Goal: Task Accomplishment & Management: Complete application form

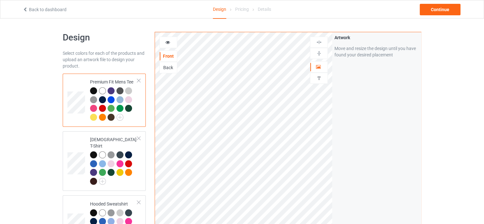
click at [245, 8] on div "Pricing" at bounding box center [242, 9] width 14 height 18
click at [320, 75] on img at bounding box center [319, 78] width 6 height 6
click at [381, 50] on div "Add text" at bounding box center [377, 48] width 84 height 11
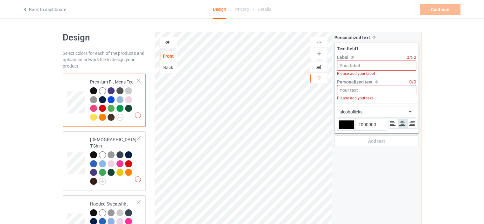
click at [357, 69] on input at bounding box center [376, 66] width 79 height 10
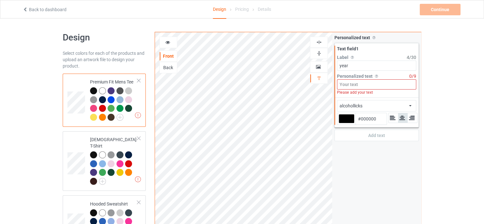
type input "year"
click at [346, 117] on div at bounding box center [347, 118] width 16 height 9
click at [346, 123] on input "#000000" at bounding box center [347, 127] width 16 height 9
type input "#0b0909"
type input "#0B0909"
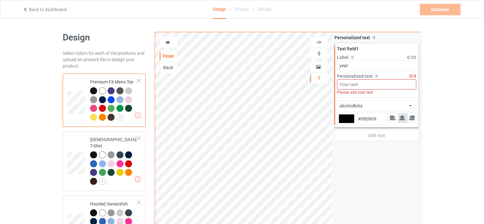
type input "#131111"
type input "#494141"
type input "#564d4d"
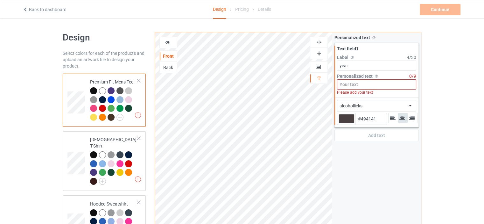
type input "#564D4D"
type input "#5e5555"
type input "#5E5555"
type input "#605757"
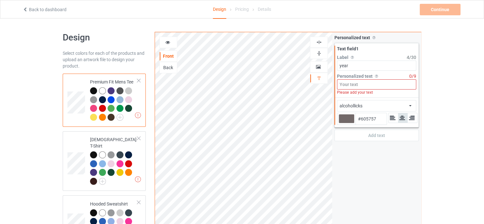
type input "#726969"
type input "#958e8e"
type input "#958E8E"
type input "#c7bdbd"
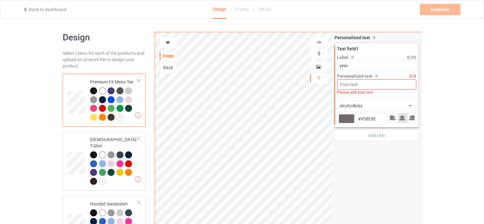
type input "#C7BDBD"
type input "#fff5f5"
type input "#FFF5F5"
type input "#fff0f0"
type input "#FFF0F0"
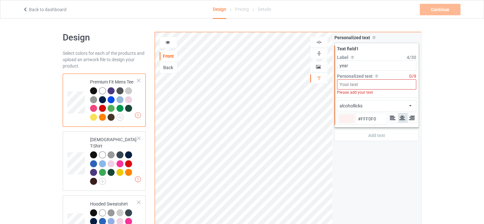
type input "#ffebeb"
type input "#FFEBEB"
type input "#fff0f0"
type input "#FFF0F0"
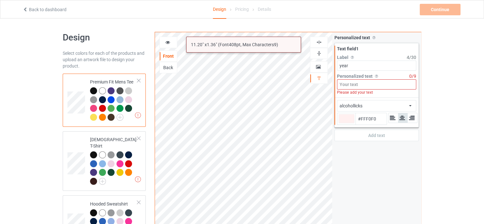
click at [355, 85] on input at bounding box center [376, 84] width 79 height 10
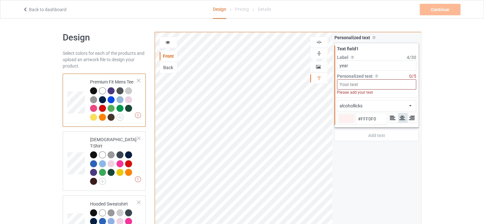
click at [382, 82] on input at bounding box center [376, 84] width 79 height 10
type input "#fff0f0"
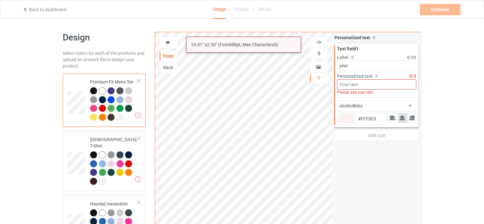
type input "y"
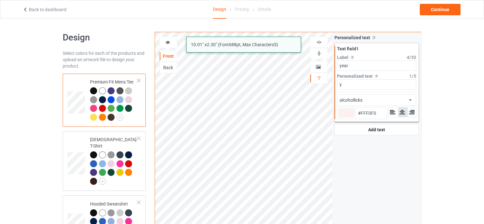
type input "#fff0f0"
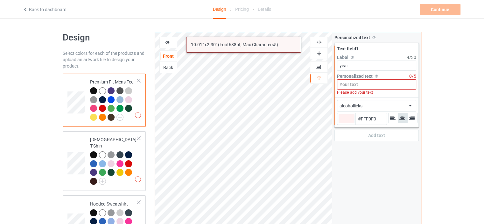
type input "Y"
type input "#fff0f0"
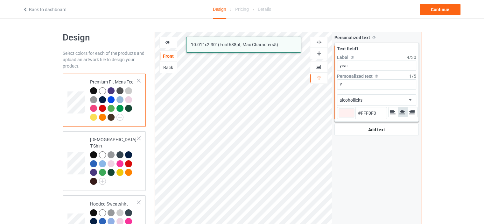
type input "YE"
type input "#fff0f0"
type input "YEA"
type input "#fff0f0"
type input "YEAR"
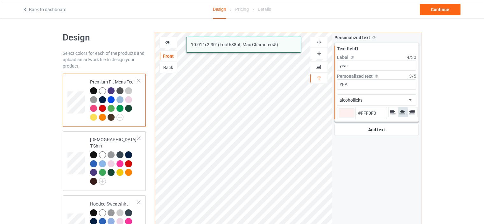
type input "#fff0f0"
type input "YEAR"
click at [347, 110] on div at bounding box center [347, 112] width 16 height 9
click at [347, 118] on input "#fff0f0" at bounding box center [347, 122] width 16 height 9
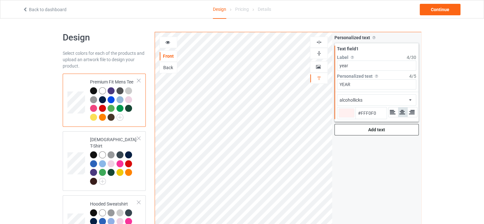
type input "#f3d2d2"
type input "#F3D2D2"
type input "#f0d0d0"
type input "#F0D0D0"
type input "#eecdcd"
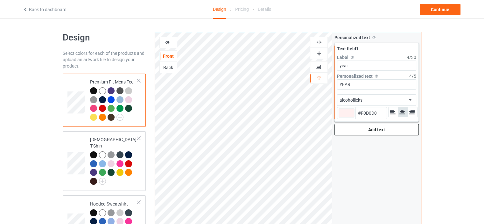
type input "#EECDCD"
type input "#eec9c9"
type input "#EEC9C9"
type input "#e9c3c3"
type input "#E9C3C3"
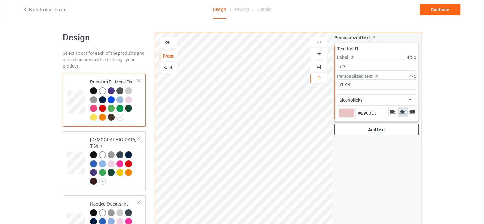
type input "#e1b7b7"
type input "#E1B7B7"
type input "#c68686"
type input "#C68686"
type input "#b15959"
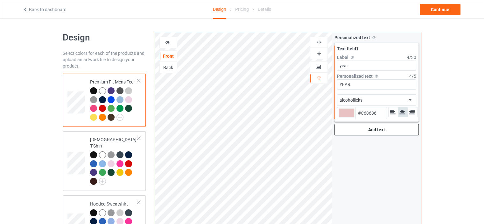
type input "#B15959"
type input "#a43232"
type input "#A43232"
type input "#a61c1c"
type input "#A61C1C"
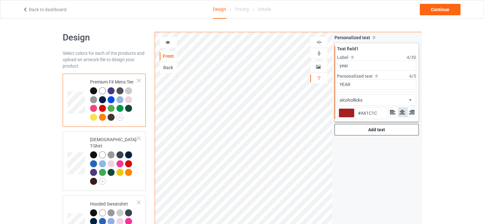
type input "#ae1313"
type input "#AE1313"
type input "#b21515"
type input "#B21515"
type input "#b41313"
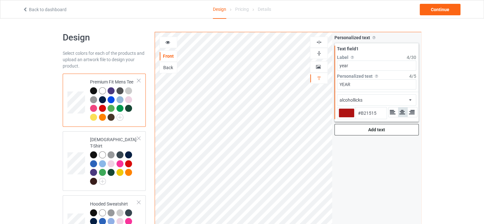
type input "#B41313"
type input "#bf1212"
type input "#BF1212"
type input "#cc0f0f"
type input "#CC0F0F"
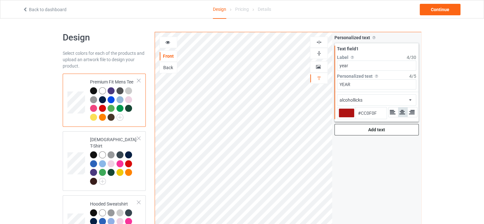
type input "#d20f0f"
type input "#D20F0F"
type input "#ce0d0d"
type input "#CE0D0D"
type input "#c90d0d"
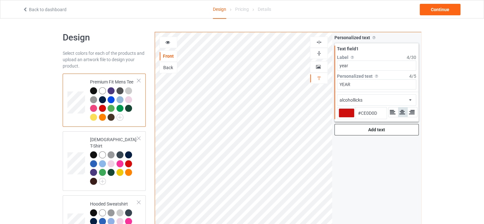
type input "#C90D0D"
type input "#ad0b0b"
type input "#AD0B0B"
type input "#840606"
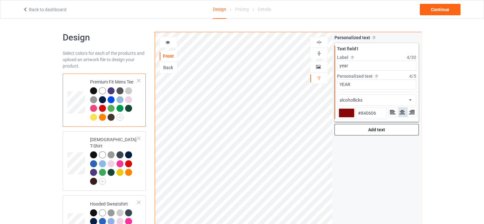
type input "#550202"
type input "#330000"
type input "#2e0000"
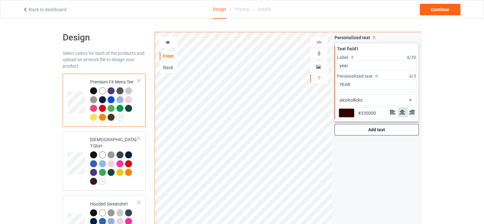
type input "#2E0000"
type input "#240000"
type input "#1f0000"
type input "#1F0000"
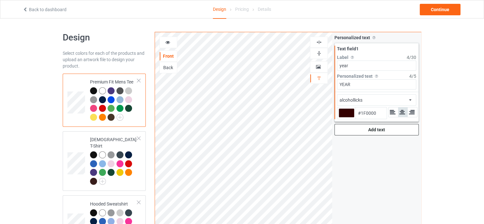
type input "#190000"
type input "#1f0000"
type input "#1F0000"
type input "#4d0000"
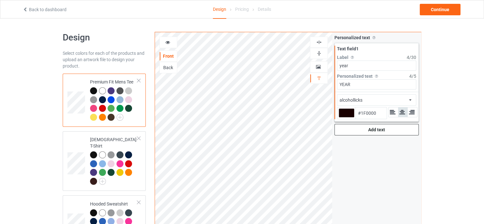
type input "#4D0000"
type input "#800000"
type input "#b80000"
type input "#B80000"
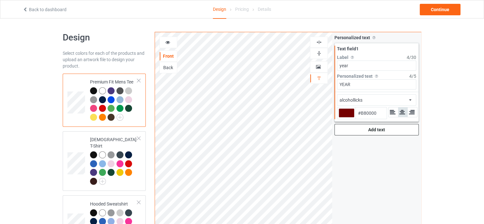
type input "#eb0000"
type input "#EB0000"
type input "#ff0000"
type input "#FF0000"
type input "#ff0a0a"
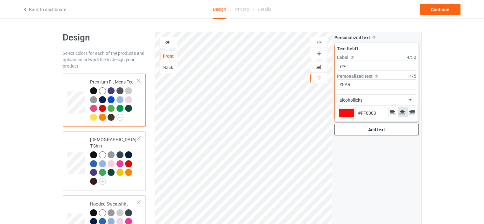
type input "#FF0A0A"
type input "#ff0f0f"
type input "#FF0F0F"
type input "#ff2e2e"
type input "#FF2E2E"
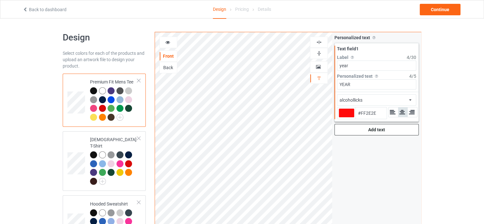
type input "#ff4d4d"
type input "#FF4D4D"
type input "#ff7a7a"
type input "#FF7A7A"
type input "#ff9494"
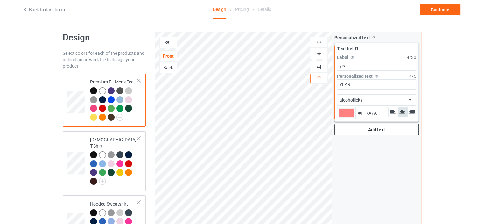
type input "#FF9494"
type input "#ffbdbd"
type input "#FFBDBD"
type input "#ffe5e5"
type input "#FFE5E5"
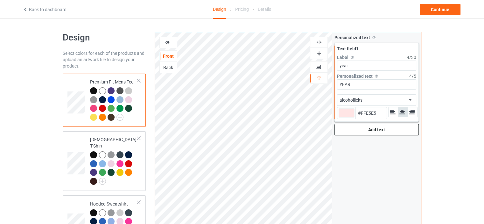
type input "#ffebeb"
type input "#FFEBEB"
type input "#fff0f0"
type input "#FFF0F0"
type input "#fff5f5"
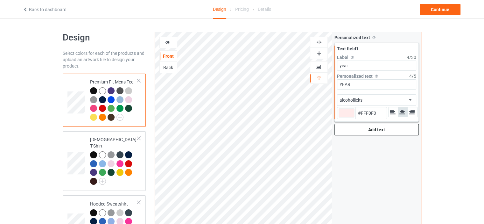
type input "#FFF5F5"
type input "#fffafa"
type input "#FFFAFA"
click at [459, 104] on div "Design Select colors for each of the products and upload an artwork file to des…" at bounding box center [242, 214] width 484 height 393
click at [340, 66] on input "year" at bounding box center [376, 66] width 79 height 10
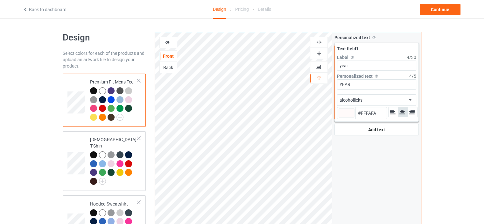
type input "#fffafa"
type input "eyear"
type input "#fffafa"
type input "enyear"
type input "#fffafa"
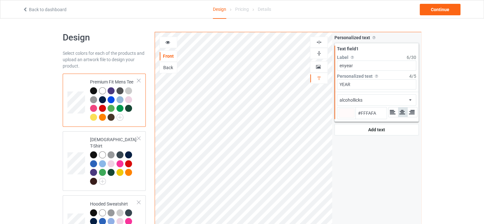
type input "entyear"
type input "#fffafa"
type input "enteyear"
type input "#fffafa"
type input "enteryear"
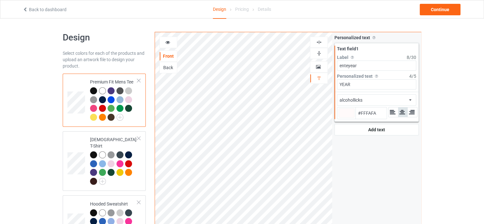
type input "#fffafa"
type input "enter year"
type input "#fffafa"
type input "enter year"
click at [320, 78] on img at bounding box center [319, 78] width 6 height 6
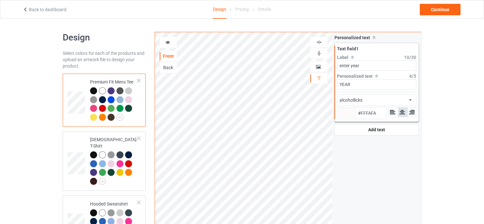
click at [319, 63] on div "Artwork" at bounding box center [319, 66] width 18 height 11
click at [320, 54] on img at bounding box center [319, 53] width 6 height 6
click at [352, 113] on div at bounding box center [347, 112] width 16 height 9
click at [352, 118] on input "#fffafa" at bounding box center [347, 122] width 16 height 9
type input "#f49494"
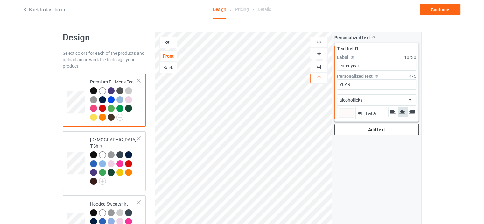
type input "#F49494"
type input "#f29191"
type input "#F29191"
click at [349, 131] on div "Add text" at bounding box center [377, 129] width 84 height 11
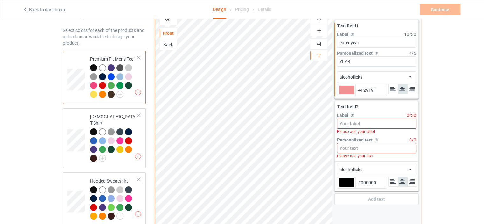
scroll to position [32, 0]
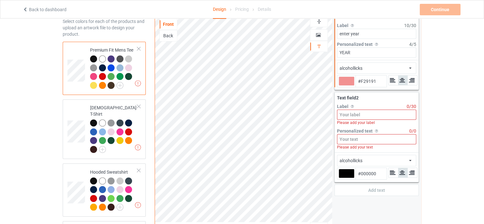
click at [322, 24] on div at bounding box center [318, 21] width 17 height 6
click at [318, 29] on div "Artwork" at bounding box center [319, 34] width 18 height 11
click at [239, 10] on div "Pricing" at bounding box center [242, 9] width 14 height 18
click at [456, 12] on div "Continue Invalid text(s) on front side" at bounding box center [441, 9] width 42 height 11
click at [341, 114] on input at bounding box center [376, 115] width 79 height 10
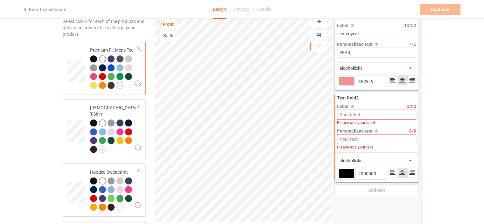
type input "#f29191"
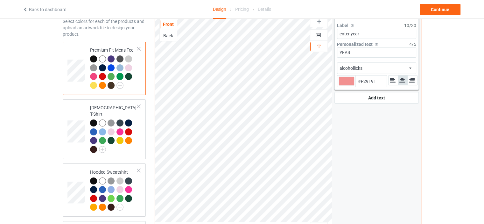
type input "#f29191"
click at [435, 10] on div "Continue" at bounding box center [440, 9] width 41 height 11
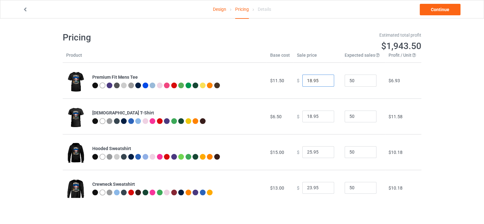
click at [308, 81] on input "18.95" at bounding box center [319, 81] width 32 height 12
type input "21.95"
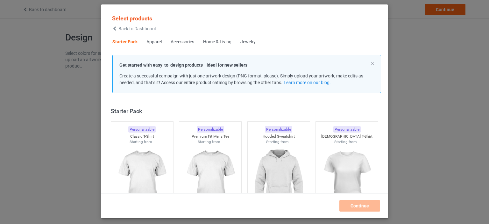
scroll to position [8, 0]
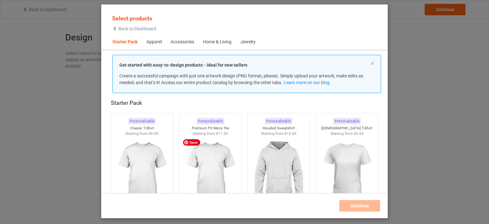
click at [158, 43] on div "Apparel" at bounding box center [153, 42] width 15 height 6
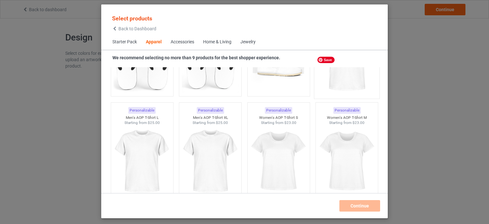
scroll to position [1065, 0]
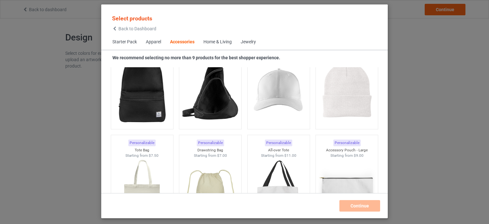
scroll to position [1864, 0]
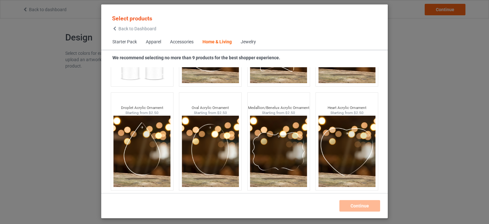
scroll to position [3268, 0]
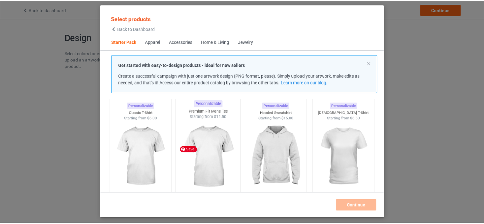
scroll to position [32, 0]
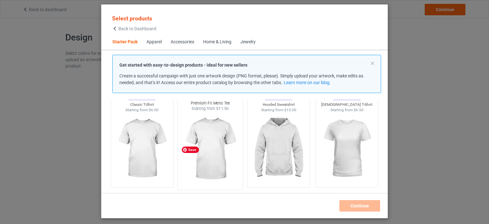
click at [224, 149] on img at bounding box center [211, 148] width 60 height 75
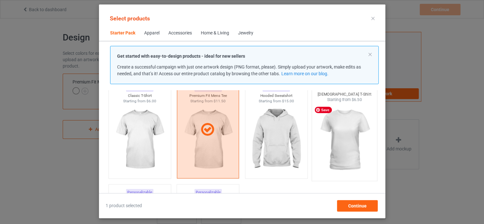
click at [345, 143] on img at bounding box center [345, 140] width 60 height 75
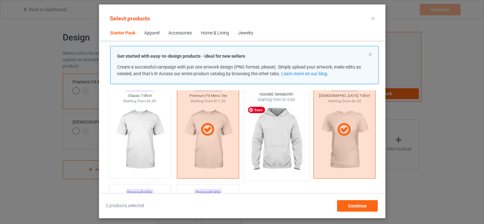
click at [290, 145] on img at bounding box center [276, 140] width 60 height 75
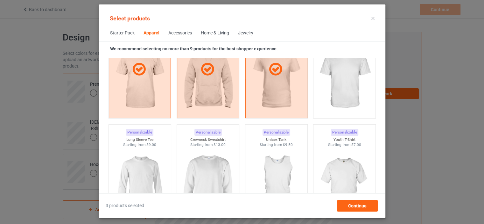
scroll to position [446, 0]
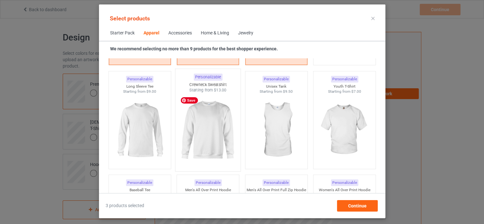
click at [203, 129] on img at bounding box center [208, 130] width 60 height 75
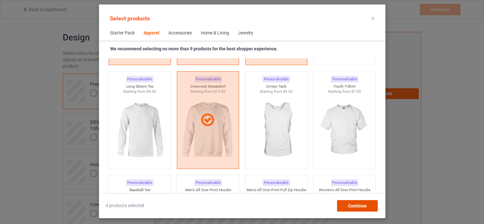
click at [355, 207] on span "Continue" at bounding box center [357, 205] width 18 height 5
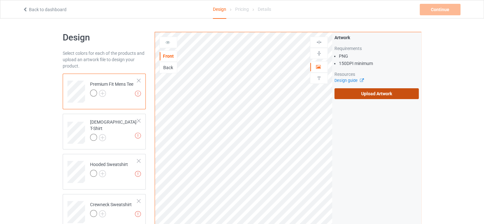
click at [356, 97] on label "Upload Artwork" at bounding box center [377, 93] width 84 height 11
click at [0, 0] on input "Upload Artwork" at bounding box center [0, 0] width 0 height 0
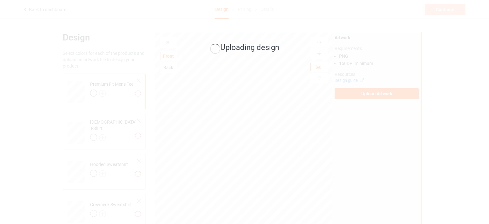
click at [104, 92] on div "Uploading design" at bounding box center [244, 112] width 489 height 224
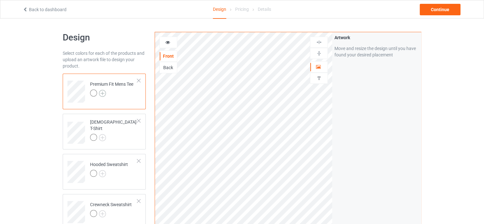
click at [100, 94] on img at bounding box center [102, 93] width 7 height 7
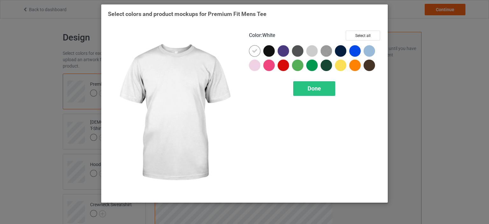
click at [254, 51] on icon at bounding box center [255, 51] width 6 height 6
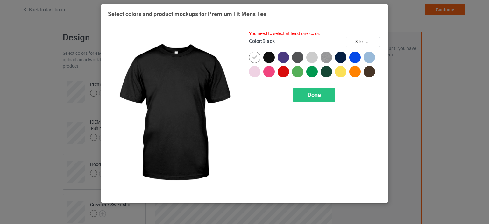
click at [270, 56] on div at bounding box center [268, 57] width 11 height 11
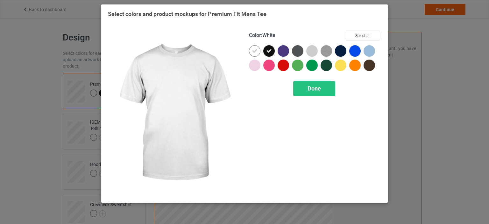
click at [251, 53] on div at bounding box center [254, 50] width 11 height 11
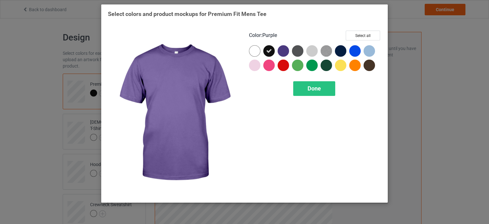
click at [282, 50] on div at bounding box center [283, 50] width 11 height 11
click at [293, 51] on div at bounding box center [297, 50] width 11 height 11
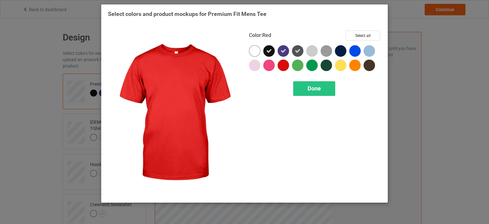
click at [280, 65] on div at bounding box center [283, 65] width 11 height 11
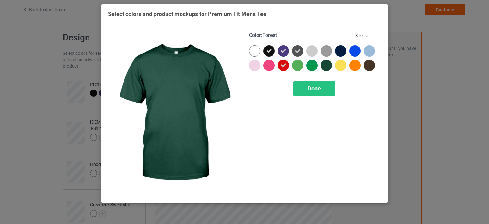
click at [326, 65] on div at bounding box center [326, 65] width 11 height 11
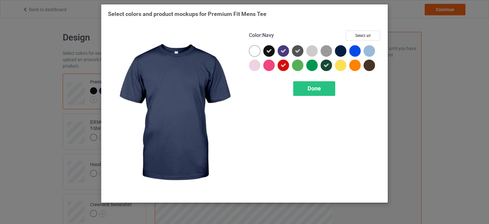
click at [344, 52] on div at bounding box center [340, 50] width 11 height 11
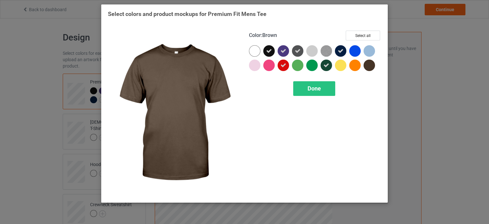
click at [371, 68] on div at bounding box center [369, 65] width 11 height 11
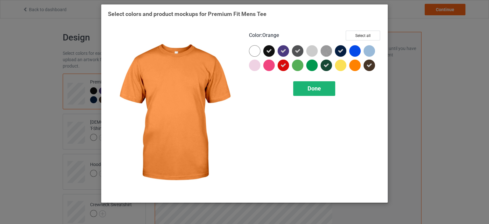
click at [327, 91] on div "Done" at bounding box center [314, 88] width 42 height 15
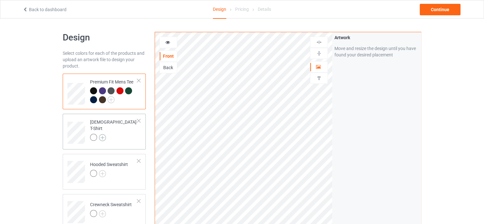
click at [103, 134] on img at bounding box center [102, 137] width 7 height 7
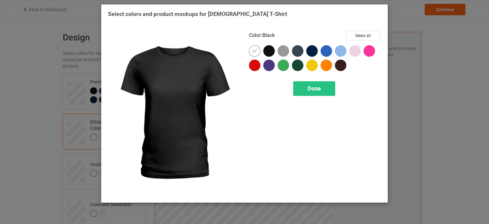
click at [274, 47] on div at bounding box center [270, 52] width 14 height 14
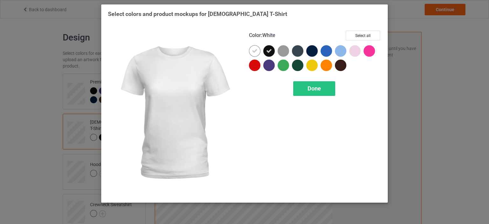
click at [254, 52] on icon at bounding box center [255, 51] width 6 height 6
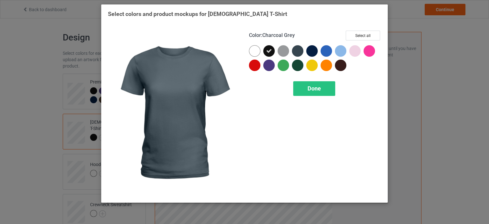
click at [301, 50] on div at bounding box center [297, 50] width 11 height 11
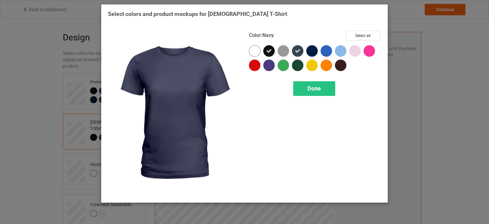
click at [314, 50] on div at bounding box center [311, 50] width 11 height 11
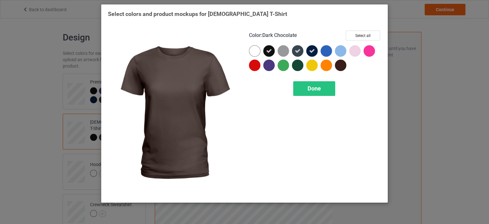
click at [343, 63] on div at bounding box center [340, 65] width 11 height 11
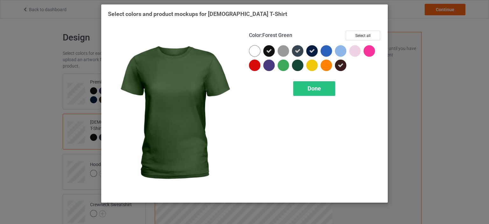
drag, startPoint x: 301, startPoint y: 65, endPoint x: 296, endPoint y: 65, distance: 4.8
click at [301, 65] on div at bounding box center [297, 65] width 11 height 11
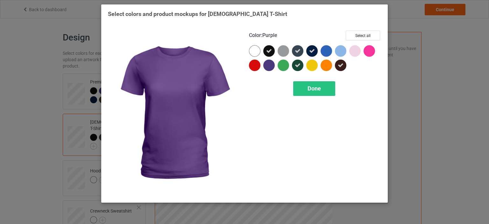
click at [273, 63] on div at bounding box center [268, 65] width 11 height 11
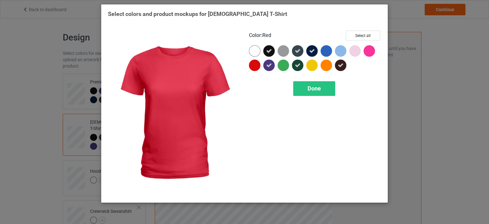
click at [262, 63] on div at bounding box center [256, 67] width 14 height 14
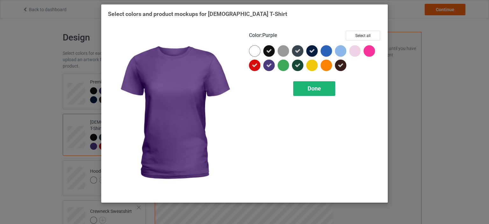
click at [314, 86] on span "Done" at bounding box center [314, 88] width 13 height 7
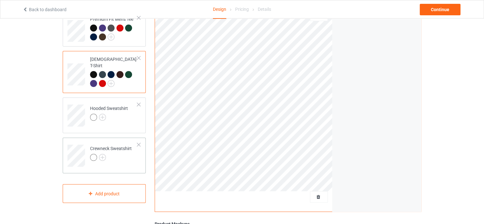
scroll to position [64, 0]
click at [103, 113] on img at bounding box center [102, 116] width 7 height 7
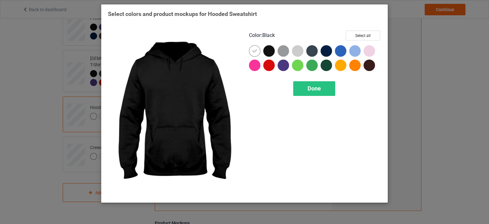
click at [275, 52] on div at bounding box center [270, 52] width 14 height 14
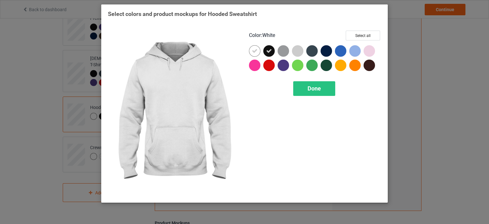
click at [253, 52] on icon at bounding box center [255, 51] width 6 height 6
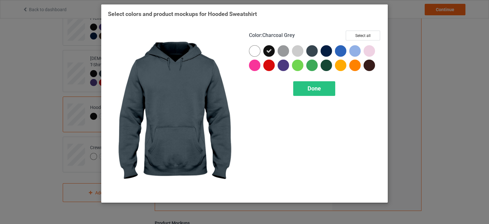
click at [313, 51] on div at bounding box center [311, 50] width 11 height 11
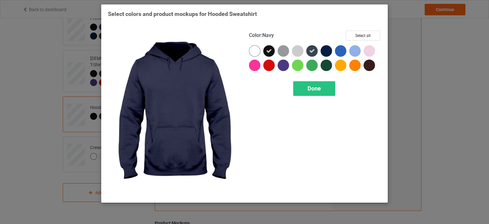
click at [324, 52] on div at bounding box center [326, 50] width 11 height 11
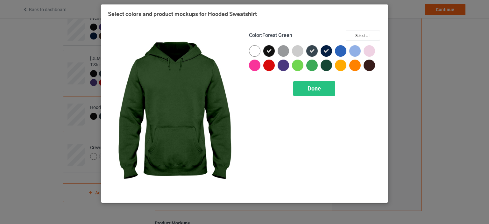
click at [325, 66] on div at bounding box center [326, 65] width 11 height 11
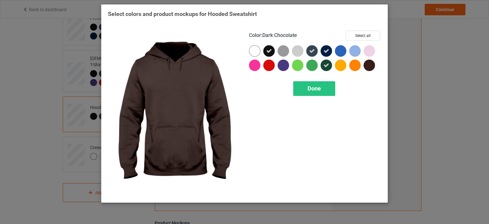
click at [367, 67] on div at bounding box center [369, 65] width 11 height 11
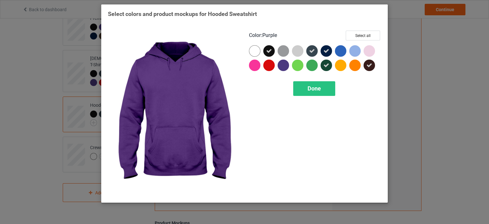
click at [284, 67] on div at bounding box center [283, 65] width 11 height 11
click at [308, 89] on span "Done" at bounding box center [314, 88] width 13 height 7
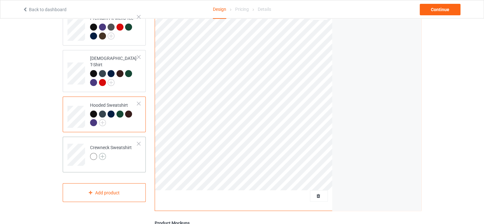
click at [104, 153] on img at bounding box center [102, 156] width 7 height 7
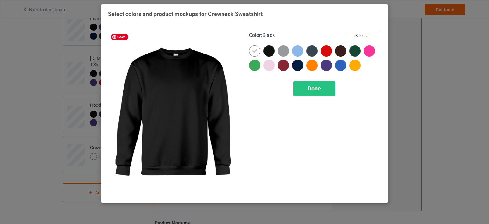
click at [271, 51] on div at bounding box center [268, 50] width 11 height 11
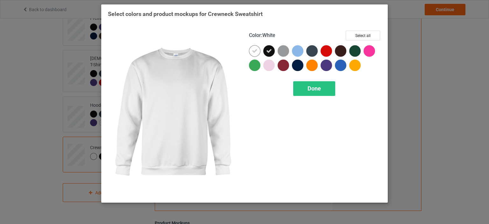
click at [257, 51] on icon at bounding box center [255, 51] width 6 height 6
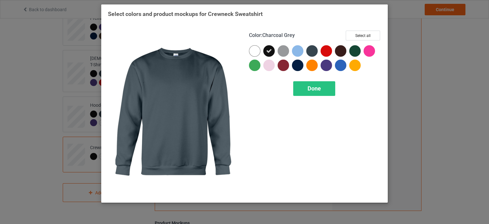
click at [317, 52] on div at bounding box center [311, 50] width 11 height 11
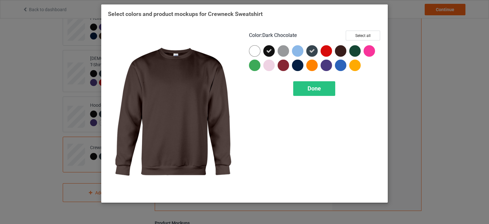
click at [339, 50] on div at bounding box center [340, 50] width 11 height 11
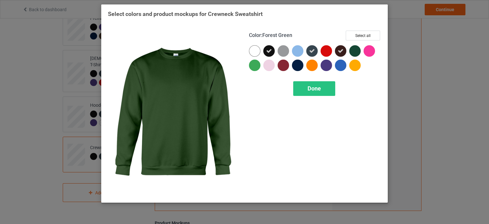
click at [352, 50] on div at bounding box center [354, 50] width 11 height 11
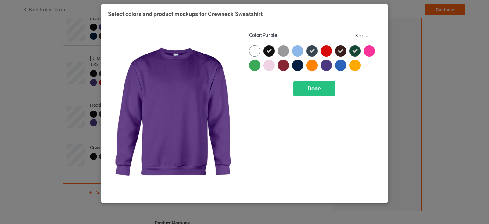
click at [324, 66] on div at bounding box center [326, 65] width 11 height 11
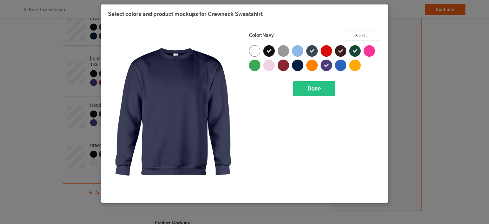
click at [297, 66] on div at bounding box center [297, 65] width 11 height 11
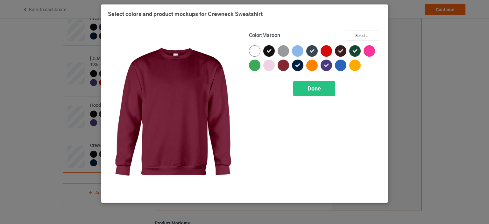
click at [285, 66] on div at bounding box center [283, 65] width 11 height 11
click at [304, 86] on div "Done" at bounding box center [314, 88] width 42 height 15
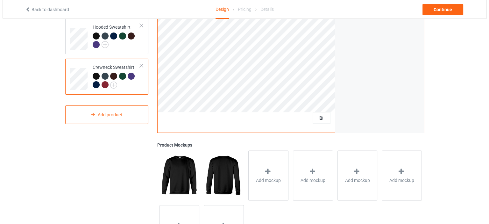
scroll to position [188, 0]
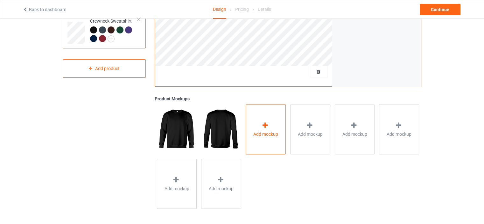
click at [281, 141] on div "Add mockup" at bounding box center [266, 129] width 40 height 50
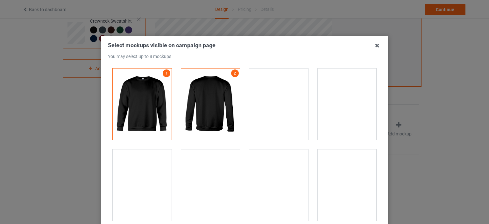
click at [260, 161] on div at bounding box center [278, 184] width 59 height 71
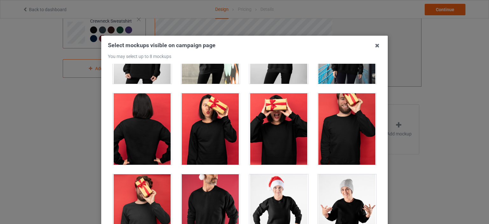
scroll to position [605, 0]
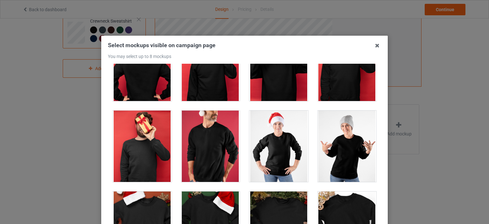
click at [202, 143] on div at bounding box center [210, 146] width 59 height 71
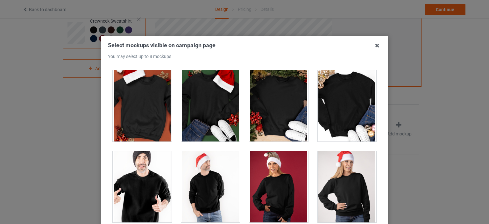
scroll to position [732, 0]
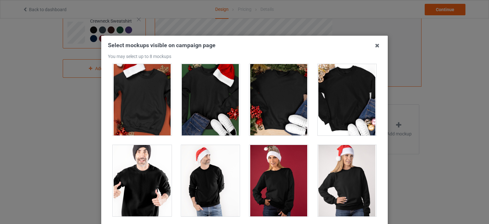
click at [121, 182] on div at bounding box center [142, 180] width 59 height 71
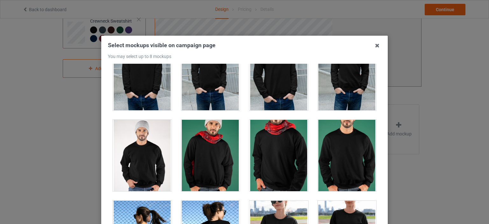
scroll to position [1083, 0]
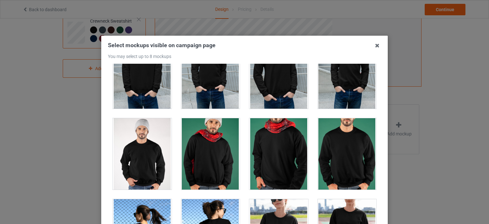
click at [338, 143] on div at bounding box center [347, 153] width 59 height 71
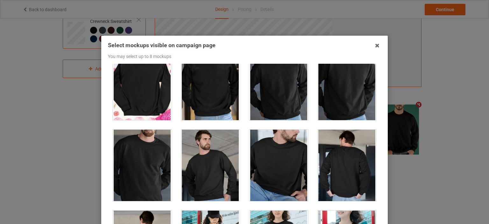
scroll to position [1560, 0]
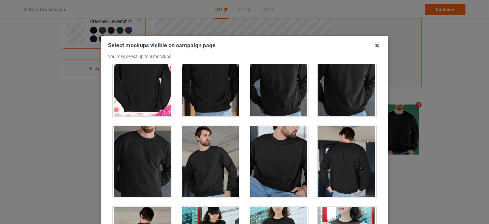
click at [164, 154] on div at bounding box center [142, 161] width 59 height 71
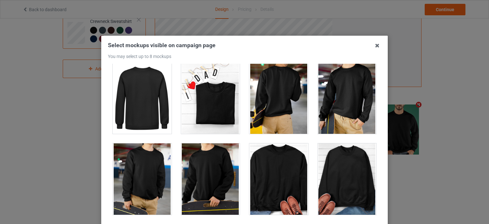
scroll to position [1879, 0]
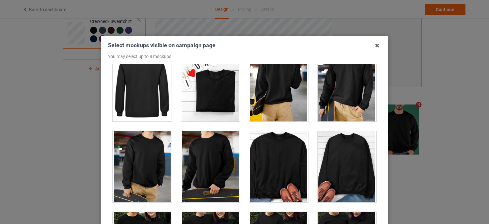
click at [318, 160] on div at bounding box center [347, 166] width 59 height 71
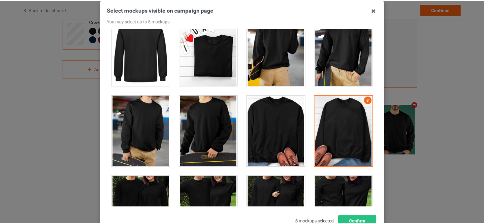
scroll to position [84, 0]
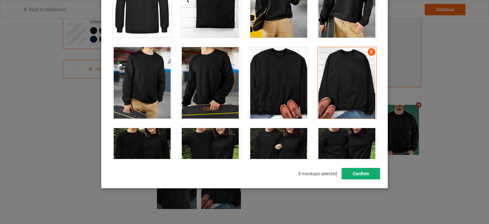
click at [362, 175] on button "Confirm" at bounding box center [361, 173] width 39 height 11
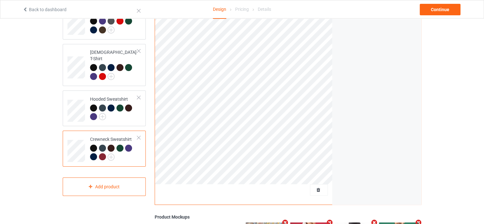
scroll to position [60, 0]
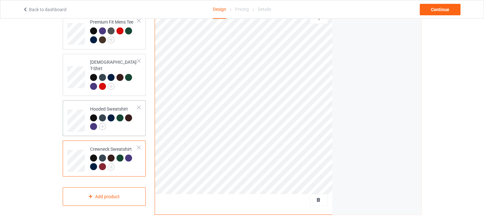
click at [139, 123] on td "Hooded Sweatshirt" at bounding box center [114, 118] width 54 height 31
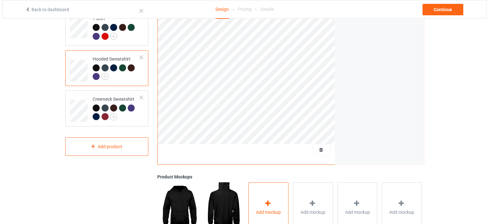
scroll to position [155, 0]
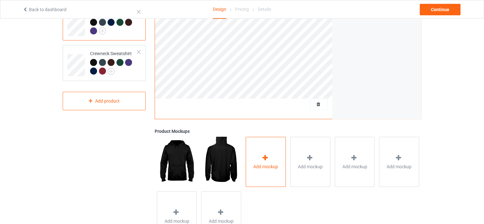
click at [282, 167] on div "Add mockup" at bounding box center [266, 162] width 40 height 50
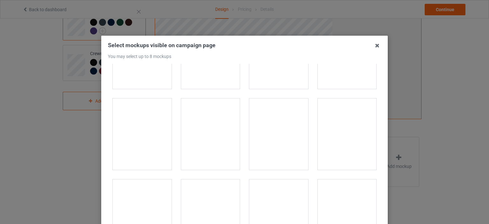
scroll to position [1019, 0]
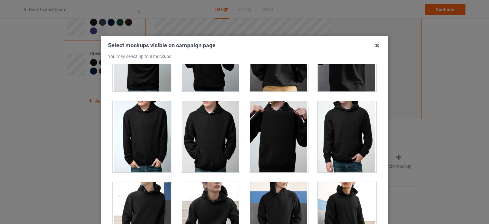
click at [274, 133] on div at bounding box center [278, 136] width 59 height 71
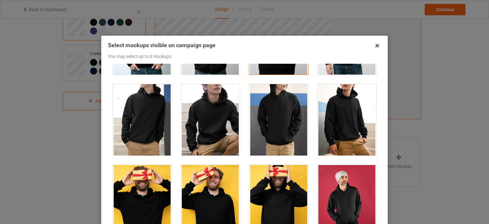
scroll to position [1210, 0]
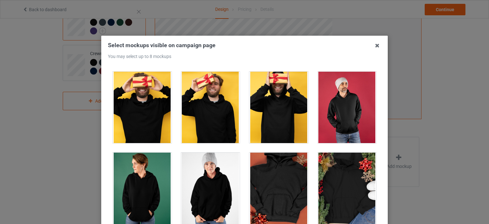
click at [325, 118] on div at bounding box center [347, 107] width 59 height 71
click at [229, 111] on div at bounding box center [210, 107] width 59 height 71
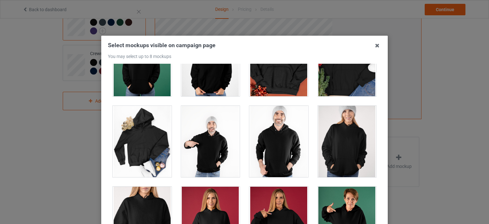
scroll to position [1338, 0]
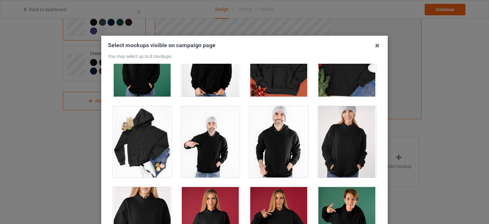
click at [284, 137] on div at bounding box center [278, 141] width 59 height 71
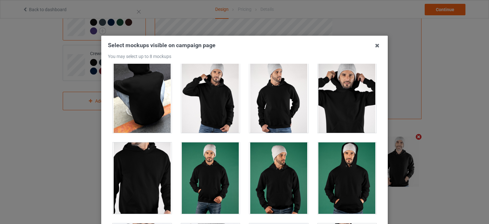
scroll to position [2038, 0]
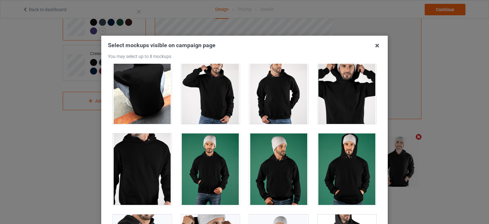
click at [326, 158] on div at bounding box center [347, 168] width 59 height 71
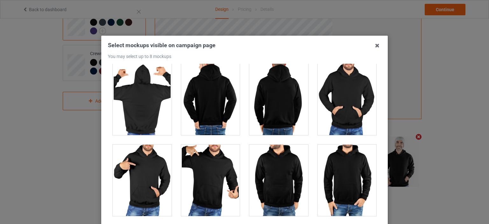
scroll to position [3407, 0]
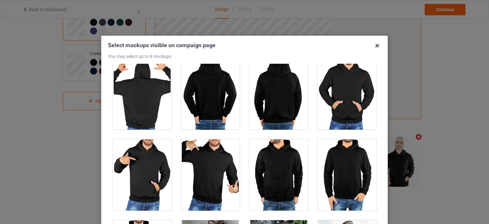
click at [216, 170] on div at bounding box center [210, 174] width 59 height 71
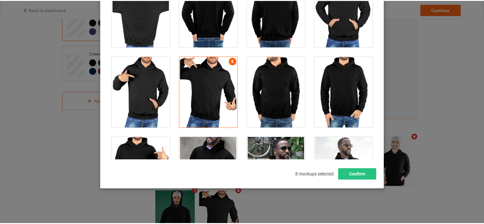
scroll to position [84, 0]
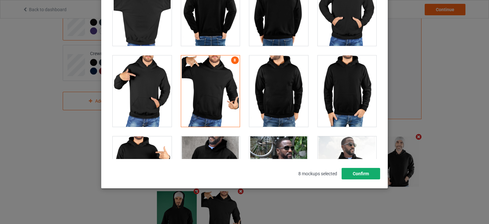
click at [363, 173] on button "Confirm" at bounding box center [361, 173] width 39 height 11
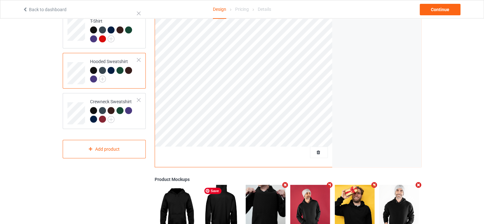
scroll to position [92, 0]
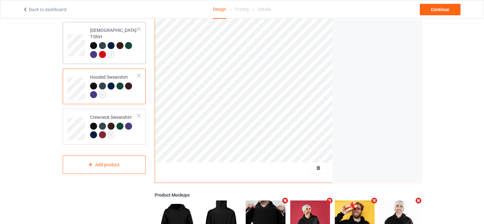
drag, startPoint x: 136, startPoint y: 49, endPoint x: 143, endPoint y: 52, distance: 8.1
click at [135, 48] on div at bounding box center [113, 51] width 47 height 18
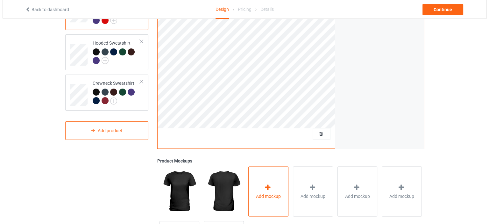
scroll to position [155, 0]
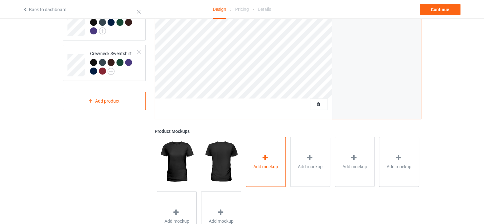
click at [275, 159] on div "Add mockup" at bounding box center [266, 162] width 40 height 50
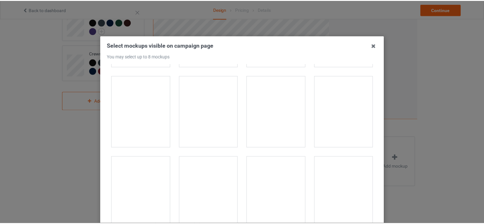
scroll to position [573, 0]
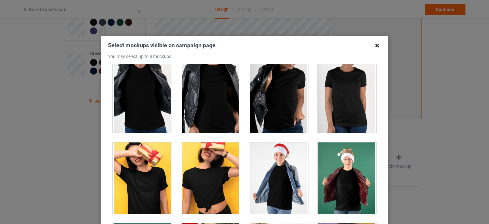
click at [376, 44] on icon at bounding box center [377, 45] width 10 height 10
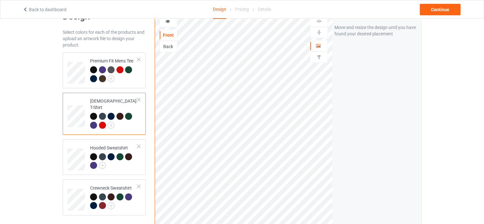
scroll to position [0, 0]
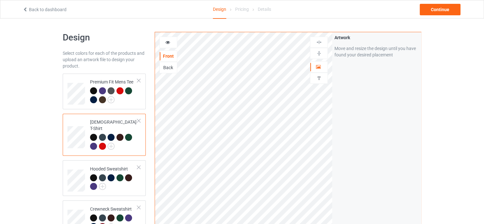
click at [140, 121] on div at bounding box center [139, 120] width 4 height 4
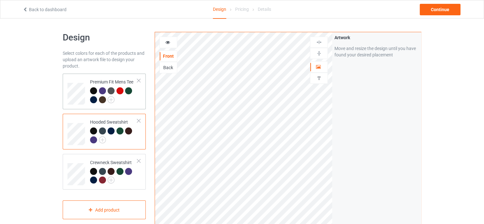
click at [135, 101] on div at bounding box center [113, 96] width 47 height 18
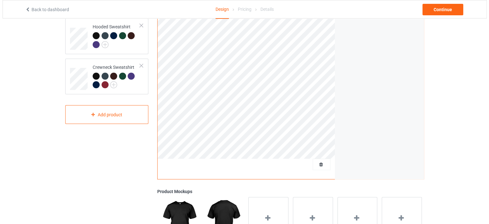
scroll to position [96, 0]
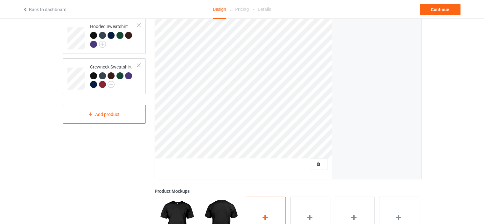
click at [253, 207] on div "Add mockup" at bounding box center [266, 221] width 40 height 50
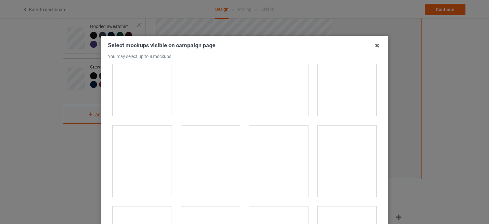
scroll to position [191, 0]
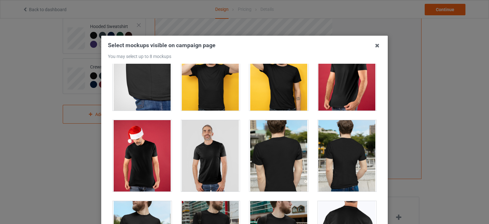
drag, startPoint x: 203, startPoint y: 157, endPoint x: 203, endPoint y: 150, distance: 7.6
click at [203, 151] on div at bounding box center [210, 155] width 59 height 71
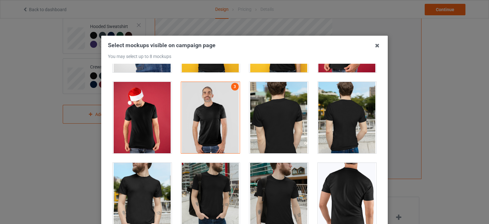
scroll to position [350, 0]
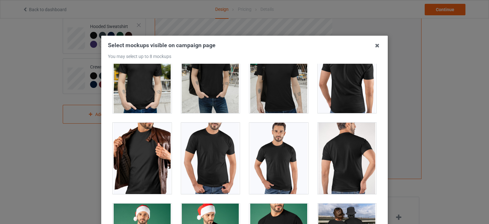
click at [223, 155] on div at bounding box center [210, 158] width 59 height 71
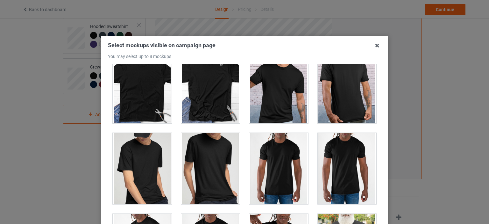
scroll to position [1051, 0]
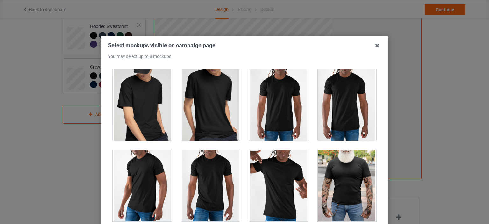
click at [334, 107] on div at bounding box center [347, 104] width 59 height 71
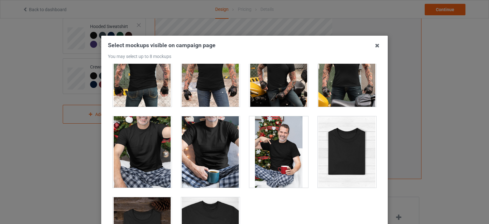
scroll to position [2001, 0]
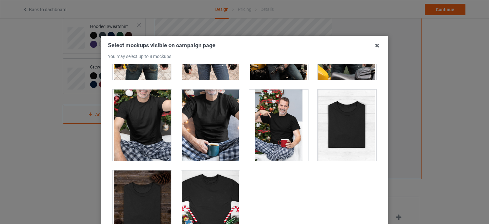
click at [219, 118] on div at bounding box center [210, 124] width 59 height 71
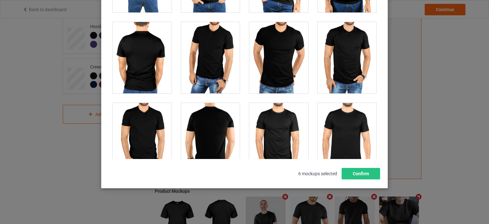
scroll to position [1492, 0]
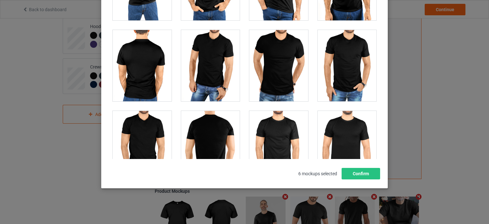
click at [266, 84] on div at bounding box center [278, 65] width 59 height 71
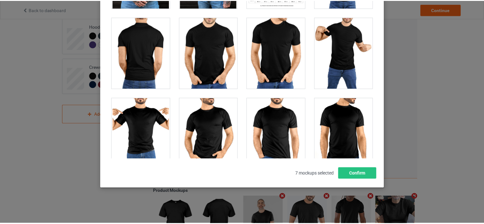
scroll to position [1332, 0]
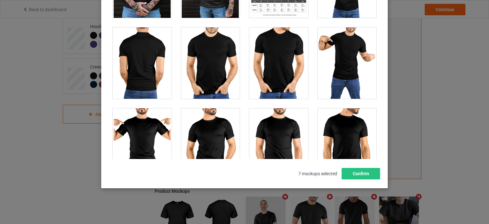
click at [336, 71] on div at bounding box center [347, 62] width 59 height 71
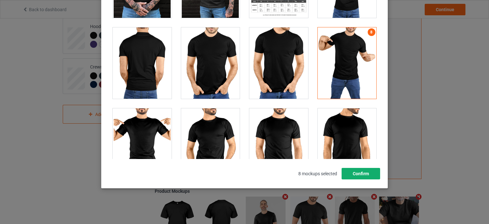
click at [366, 174] on button "Confirm" at bounding box center [361, 173] width 39 height 11
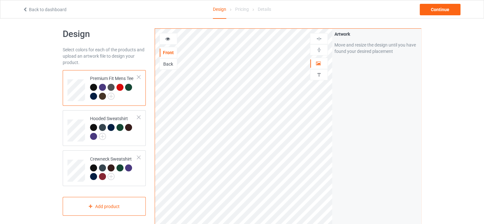
scroll to position [0, 0]
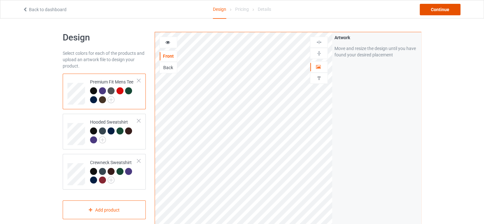
click at [441, 12] on div "Continue" at bounding box center [440, 9] width 41 height 11
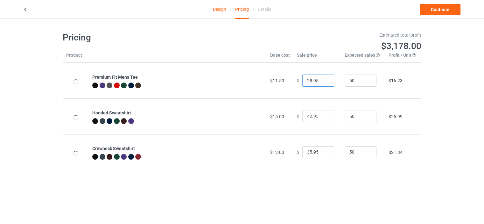
click at [308, 81] on input "28.95" at bounding box center [319, 81] width 32 height 12
type input "18.95"
click at [308, 118] on input "42.95" at bounding box center [319, 117] width 32 height 12
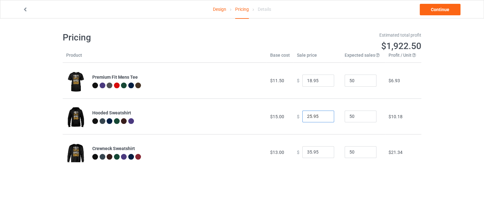
type input "25.95"
click at [309, 153] on input "35.95" at bounding box center [319, 152] width 32 height 12
type input "23.95"
click at [308, 83] on input "18.95" at bounding box center [319, 81] width 32 height 12
type input "21.95"
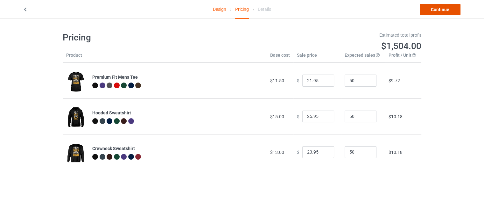
click at [424, 13] on link "Continue" at bounding box center [440, 9] width 41 height 11
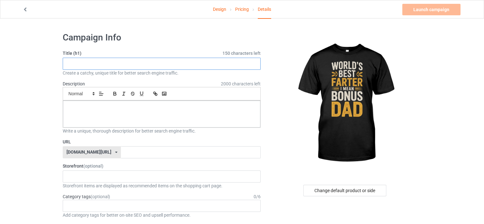
click at [202, 61] on input "text" at bounding box center [162, 64] width 198 height 12
paste input "World's Best Farter Bonus Dad"
type input "World's Best Farter Bonus Dad"
click at [189, 106] on p at bounding box center [161, 108] width 187 height 6
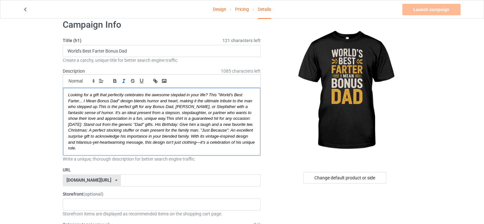
scroll to position [32, 0]
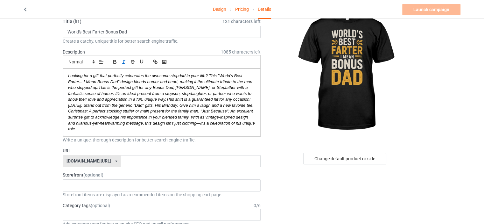
click at [101, 159] on div "speakingprint.com/" at bounding box center [89, 161] width 45 height 4
click at [99, 181] on div "teechip.com/" at bounding box center [92, 184] width 58 height 11
click at [121, 161] on input "text" at bounding box center [190, 161] width 139 height 12
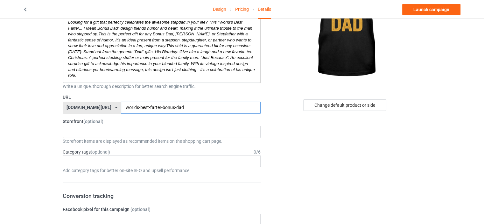
scroll to position [96, 0]
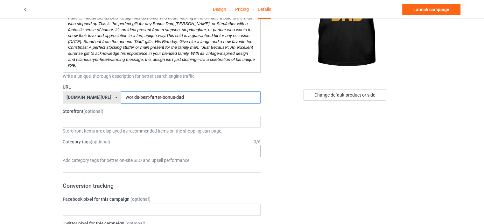
type input "worlds-best-farter-bonus-dad"
click at [100, 149] on div "Age > 1-19 > 1 Age > 1-12 Months > 1 Month Age > 1-12 Months Age > 1-19 Age > 1…" at bounding box center [162, 151] width 198 height 12
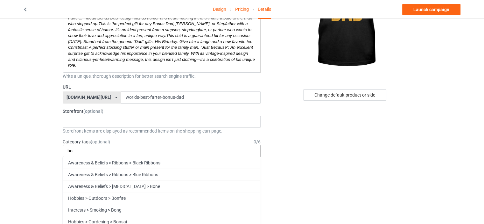
type input "b"
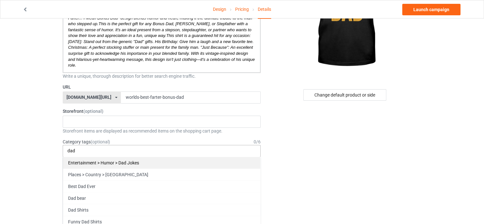
type input "dad"
click at [108, 162] on div "Entertainment > Humor > Dad Jokes" at bounding box center [161, 163] width 197 height 12
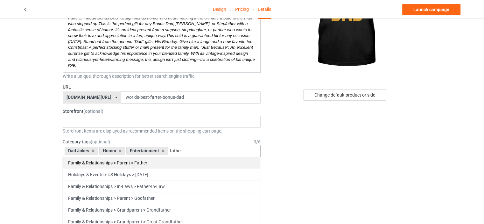
type input "father"
click at [110, 163] on div "Family & Relationships > Parent > Father" at bounding box center [161, 163] width 197 height 12
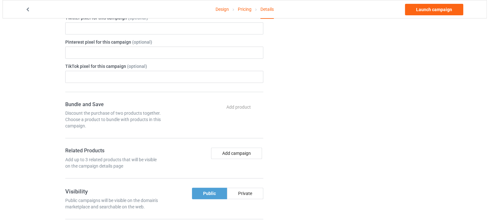
scroll to position [350, 0]
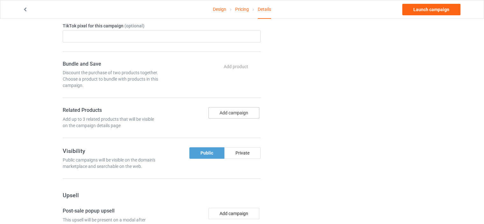
click at [233, 111] on button "Add campaign" at bounding box center [234, 112] width 51 height 11
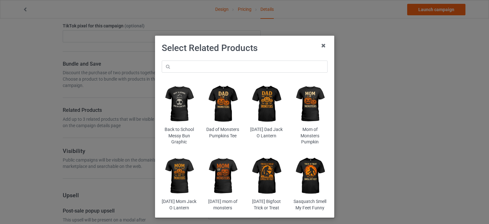
click at [232, 114] on img at bounding box center [222, 103] width 35 height 43
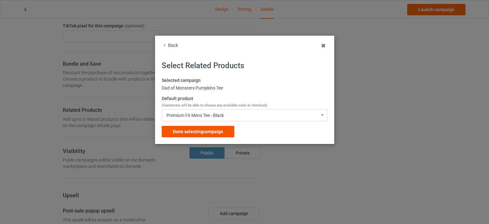
click at [199, 130] on span "Done selecting campaign" at bounding box center [198, 131] width 50 height 5
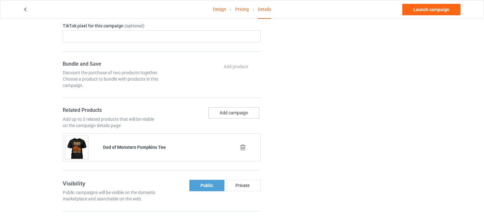
click at [232, 113] on button "Add campaign" at bounding box center [234, 112] width 51 height 11
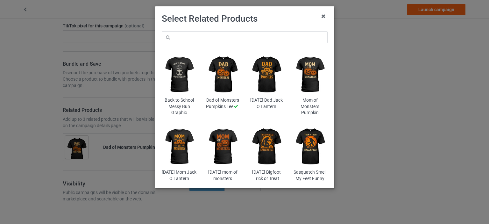
scroll to position [4, 0]
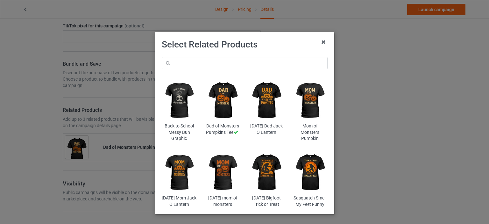
click at [177, 111] on img at bounding box center [179, 100] width 35 height 43
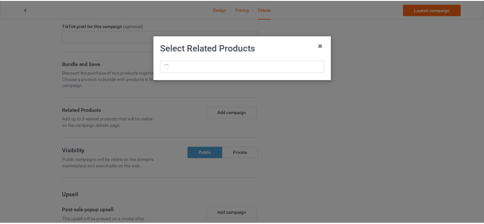
scroll to position [0, 0]
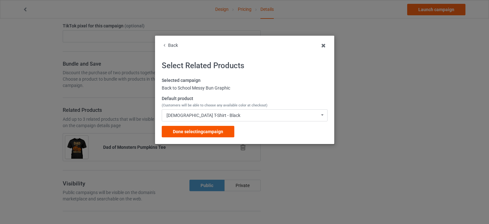
click at [206, 132] on span "Done selecting campaign" at bounding box center [198, 131] width 50 height 5
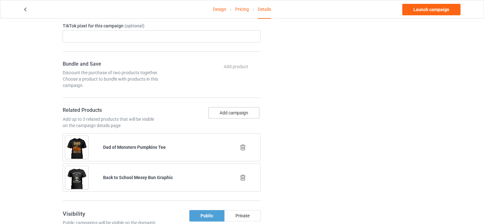
click at [219, 109] on button "Add campaign" at bounding box center [234, 112] width 51 height 11
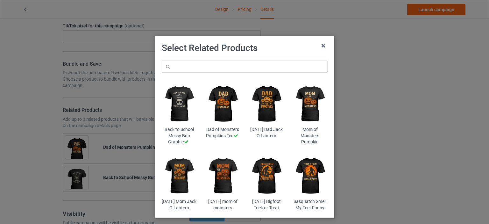
click at [304, 170] on img at bounding box center [310, 175] width 35 height 43
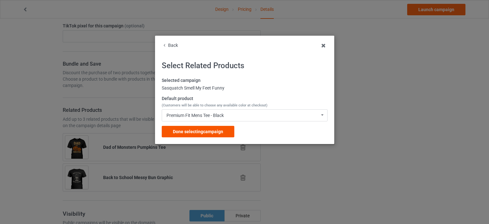
click at [203, 132] on span "Done selecting campaign" at bounding box center [198, 131] width 50 height 5
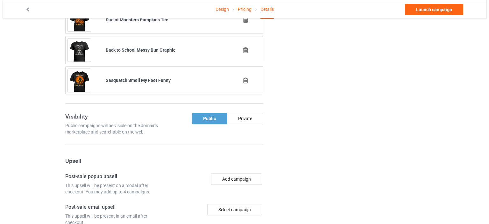
scroll to position [510, 0]
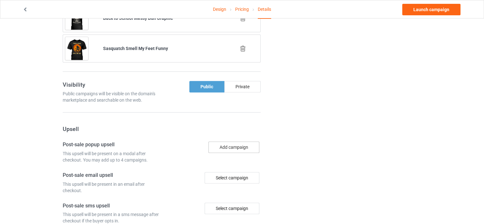
click at [242, 146] on button "Add campaign" at bounding box center [234, 146] width 51 height 11
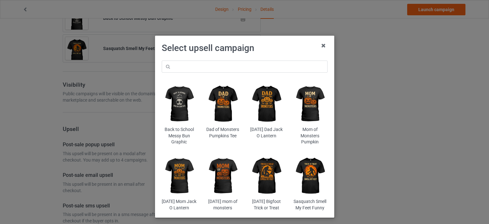
click at [216, 118] on img at bounding box center [222, 103] width 35 height 43
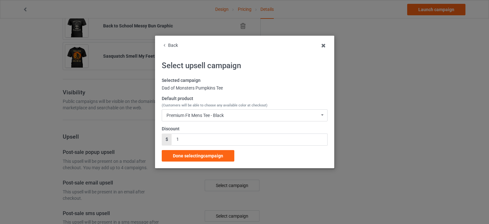
scroll to position [510, 0]
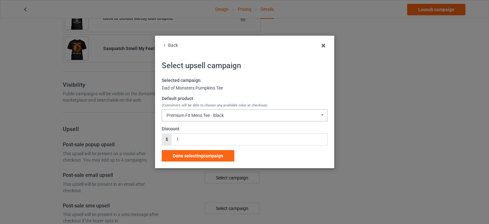
click at [219, 116] on div "Premium Fit Mens Tee - Black" at bounding box center [195, 115] width 57 height 4
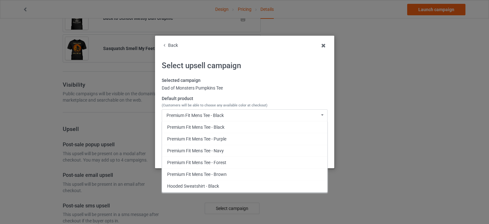
click at [273, 89] on div "Dad of Monsters Pumpkins Tee" at bounding box center [245, 88] width 166 height 6
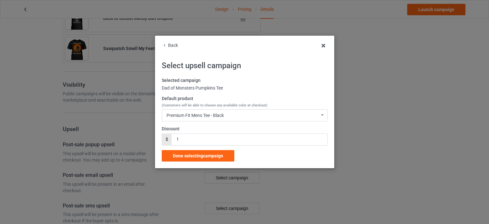
click at [199, 80] on label "Selected campaign" at bounding box center [245, 80] width 166 height 6
click at [214, 158] on span "Done selecting campaign" at bounding box center [198, 155] width 50 height 5
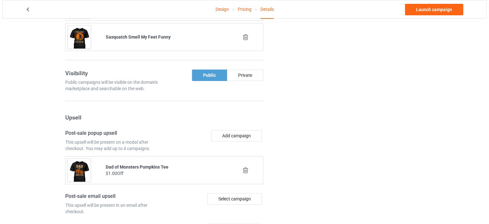
scroll to position [567, 0]
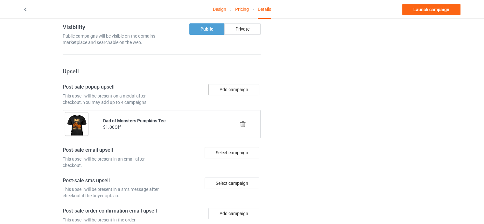
click at [231, 86] on button "Add campaign" at bounding box center [234, 89] width 51 height 11
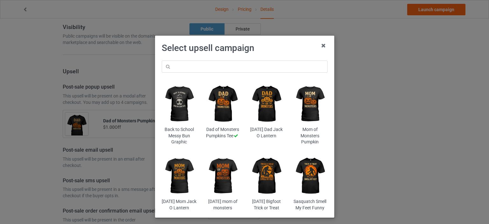
click at [177, 177] on img at bounding box center [179, 175] width 35 height 43
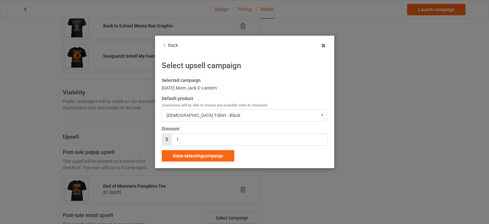
scroll to position [567, 0]
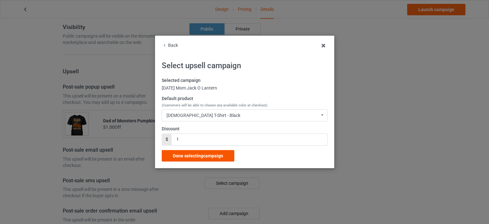
click at [223, 157] on span "Done selecting campaign" at bounding box center [198, 155] width 50 height 5
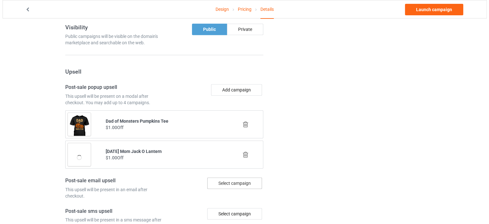
scroll to position [567, 0]
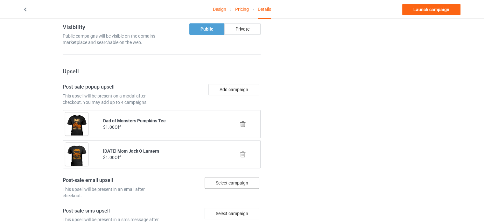
click at [236, 180] on div "Select campaign" at bounding box center [232, 182] width 55 height 11
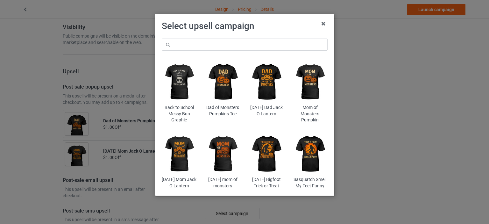
scroll to position [32, 0]
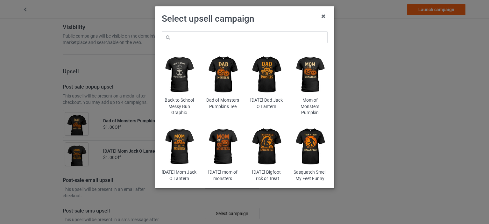
click at [298, 141] on img at bounding box center [310, 146] width 35 height 43
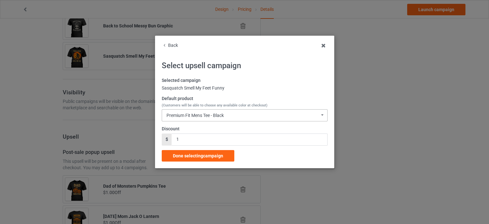
scroll to position [567, 0]
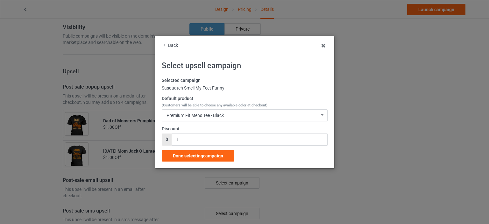
click at [213, 155] on span "Done selecting campaign" at bounding box center [198, 155] width 50 height 5
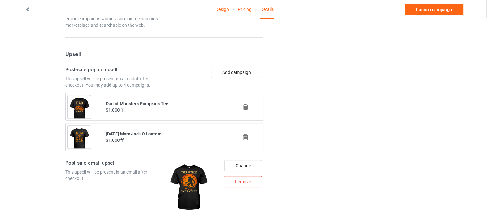
scroll to position [595, 0]
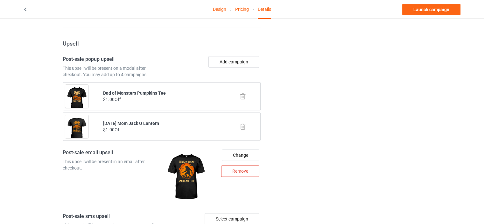
click at [229, 62] on button "Add campaign" at bounding box center [234, 61] width 51 height 11
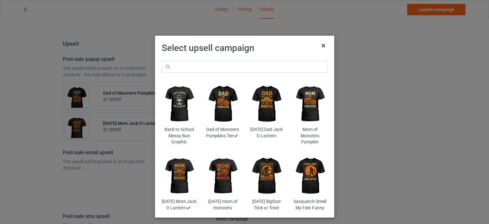
click at [304, 168] on img at bounding box center [310, 175] width 35 height 43
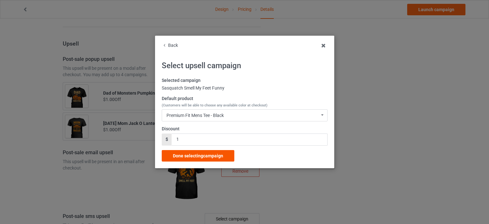
click at [212, 156] on span "Done selecting campaign" at bounding box center [198, 155] width 50 height 5
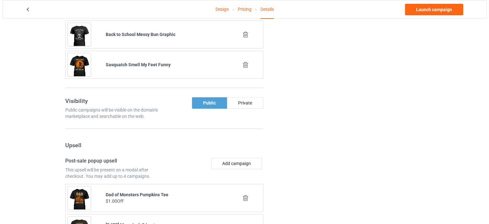
scroll to position [503, 0]
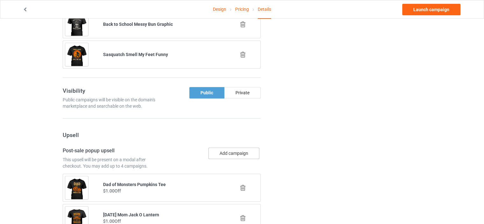
click at [233, 147] on button "Add campaign" at bounding box center [234, 152] width 51 height 11
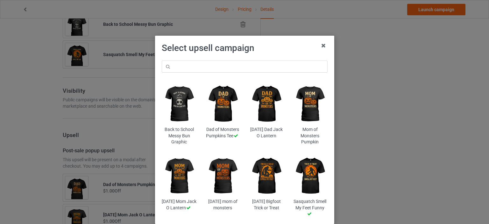
click at [169, 112] on img at bounding box center [179, 103] width 35 height 43
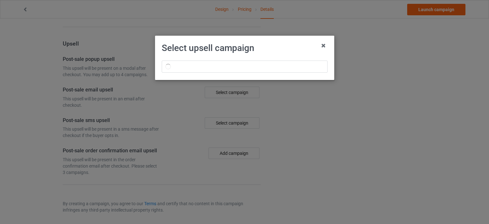
scroll to position [503, 0]
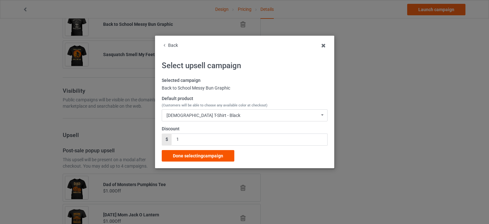
click at [225, 156] on div "Done selecting campaign" at bounding box center [198, 155] width 73 height 11
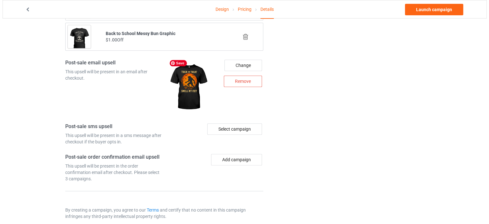
scroll to position [751, 0]
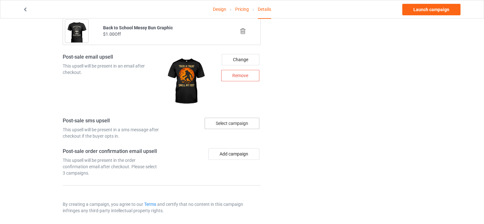
click at [233, 125] on div "Select campaign" at bounding box center [232, 123] width 55 height 11
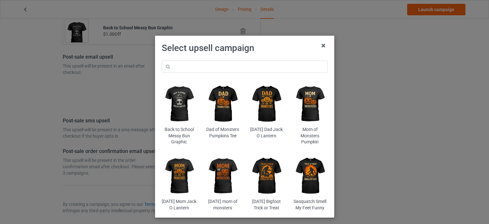
click at [167, 114] on img at bounding box center [179, 103] width 35 height 43
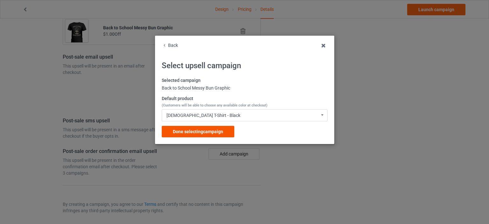
click at [208, 135] on div "Done selecting campaign" at bounding box center [198, 131] width 73 height 11
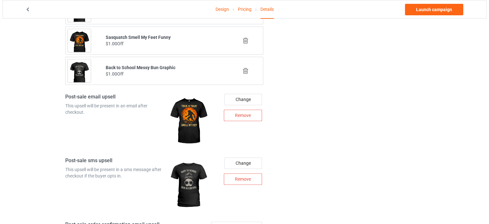
scroll to position [754, 0]
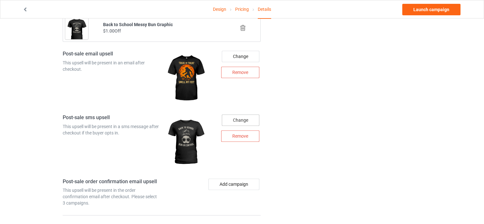
click at [239, 120] on div "Change" at bounding box center [241, 119] width 38 height 11
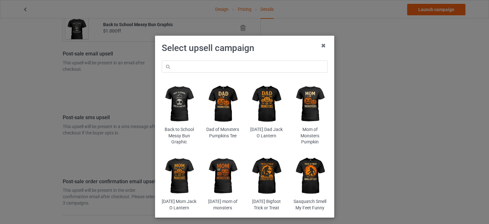
click at [224, 112] on img at bounding box center [222, 103] width 35 height 43
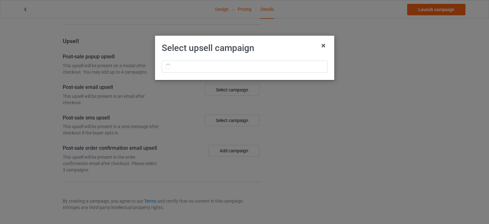
scroll to position [502, 0]
click at [224, 112] on div "Select upsell campaign" at bounding box center [244, 112] width 489 height 224
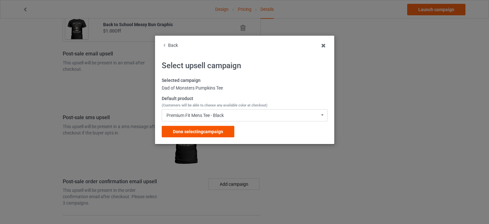
click at [216, 129] on span "Done selecting campaign" at bounding box center [198, 131] width 50 height 5
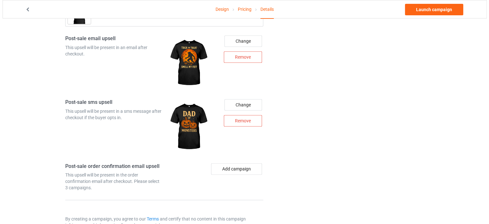
scroll to position [784, 0]
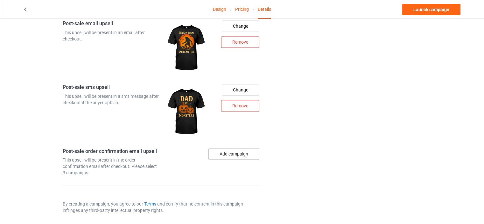
click at [235, 148] on button "Add campaign" at bounding box center [234, 153] width 51 height 11
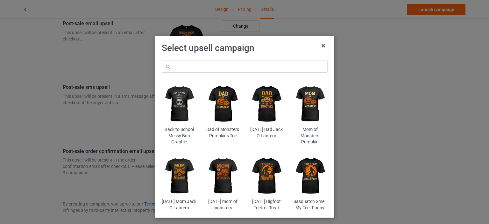
click at [261, 113] on img at bounding box center [266, 103] width 35 height 43
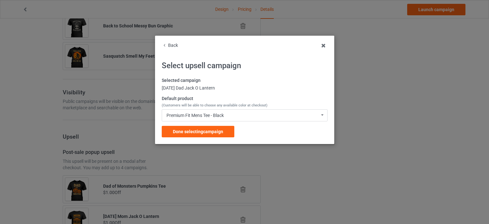
scroll to position [784, 0]
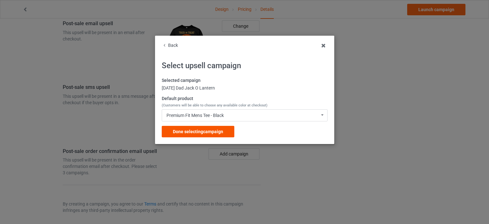
click at [210, 132] on span "Done selecting campaign" at bounding box center [198, 131] width 50 height 5
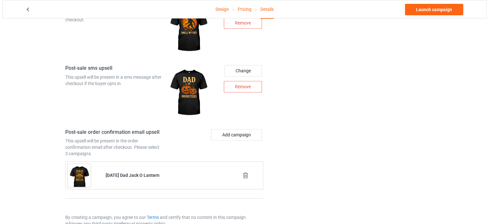
scroll to position [816, 0]
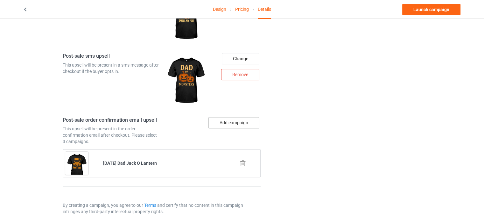
click at [240, 120] on button "Add campaign" at bounding box center [234, 122] width 51 height 11
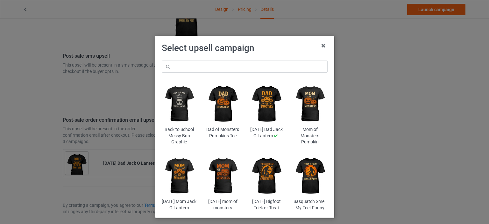
click at [295, 117] on img at bounding box center [310, 103] width 35 height 43
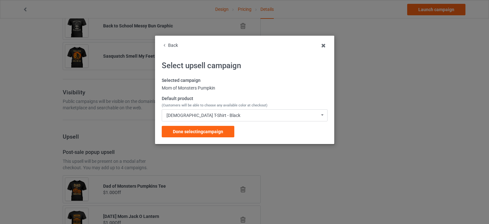
scroll to position [816, 0]
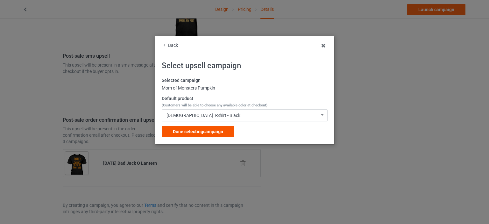
click at [206, 133] on span "Done selecting campaign" at bounding box center [198, 131] width 50 height 5
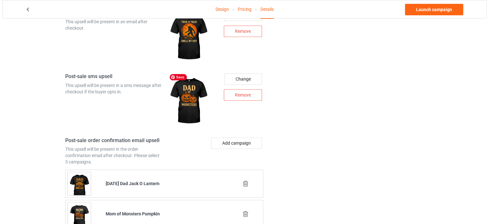
scroll to position [847, 0]
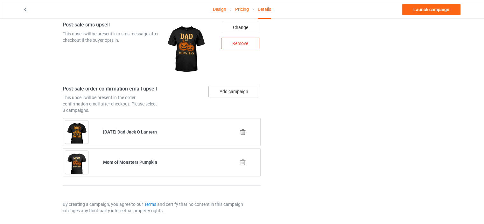
click at [224, 86] on button "Add campaign" at bounding box center [234, 91] width 51 height 11
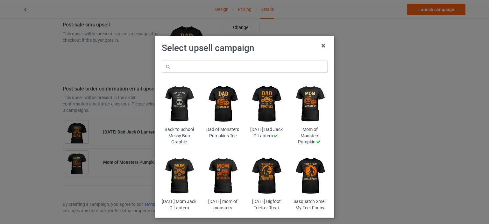
click at [270, 178] on img at bounding box center [266, 175] width 35 height 43
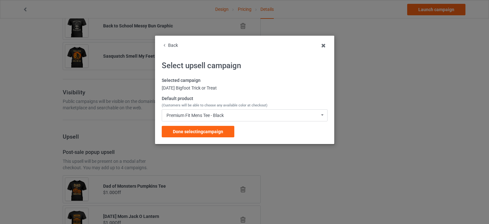
scroll to position [847, 0]
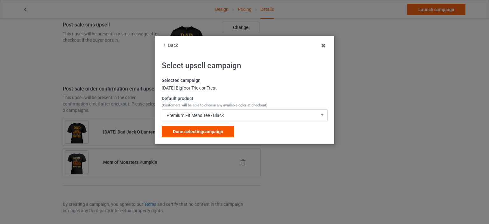
click at [222, 134] on div "Done selecting campaign" at bounding box center [198, 131] width 73 height 11
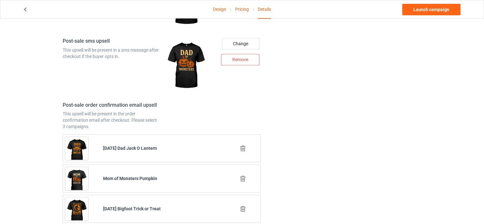
scroll to position [877, 0]
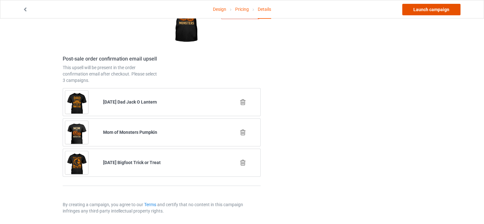
click at [412, 12] on link "Launch campaign" at bounding box center [432, 9] width 58 height 11
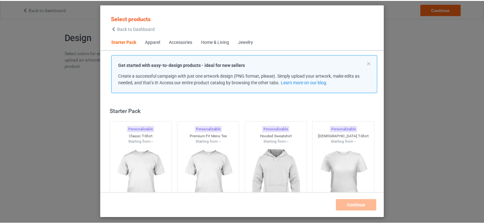
scroll to position [8, 0]
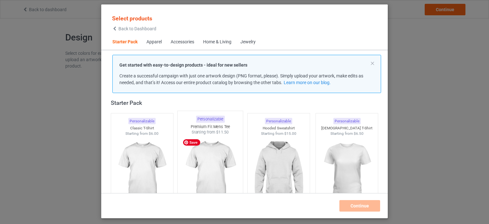
click at [223, 152] on img at bounding box center [211, 172] width 60 height 75
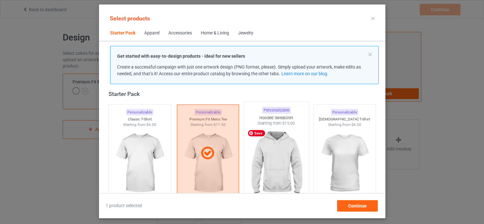
click at [277, 161] on img at bounding box center [276, 163] width 60 height 75
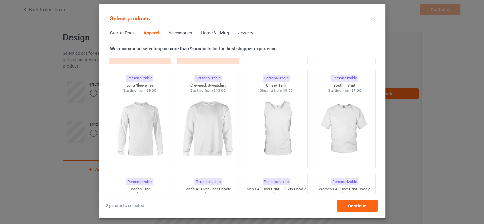
scroll to position [454, 0]
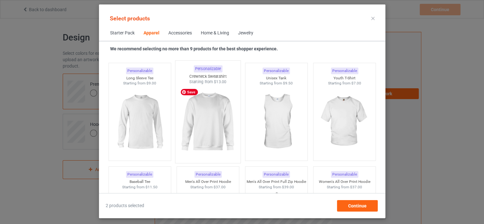
click at [183, 129] on img at bounding box center [208, 122] width 60 height 75
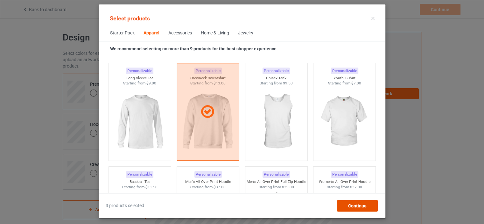
click at [344, 206] on div "Continue" at bounding box center [357, 205] width 41 height 11
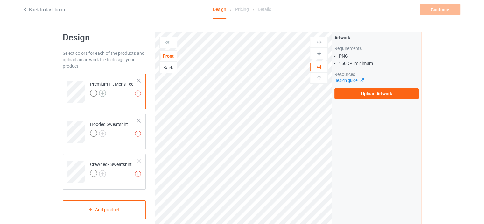
click at [102, 94] on img at bounding box center [102, 93] width 7 height 7
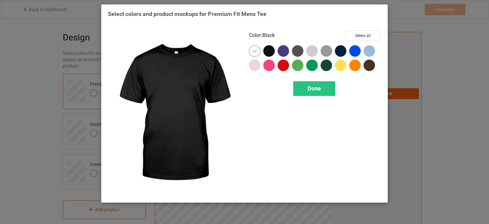
click at [269, 50] on div at bounding box center [268, 50] width 11 height 11
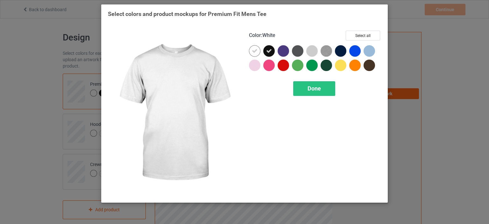
click at [256, 51] on icon at bounding box center [255, 51] width 6 height 6
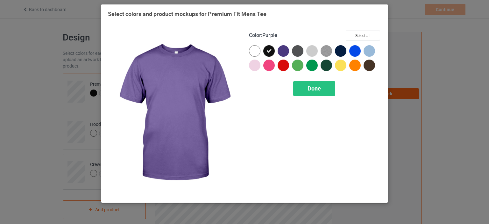
click at [288, 52] on div at bounding box center [283, 50] width 11 height 11
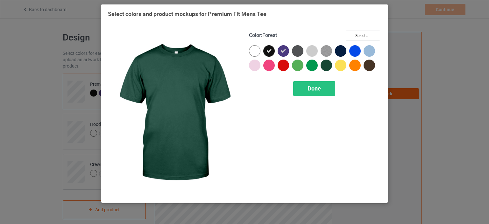
drag, startPoint x: 323, startPoint y: 63, endPoint x: 359, endPoint y: 52, distance: 37.4
click at [323, 63] on div at bounding box center [326, 65] width 11 height 11
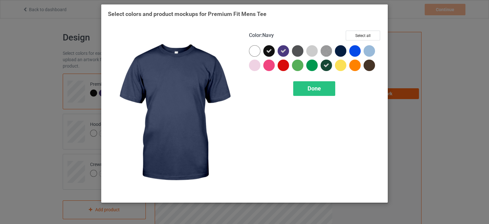
click at [346, 50] on div at bounding box center [340, 50] width 11 height 11
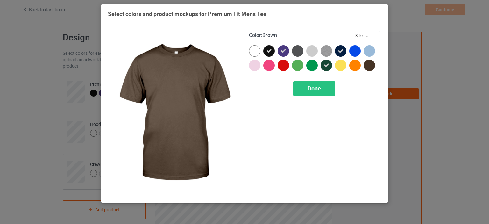
click at [370, 65] on div at bounding box center [369, 65] width 11 height 11
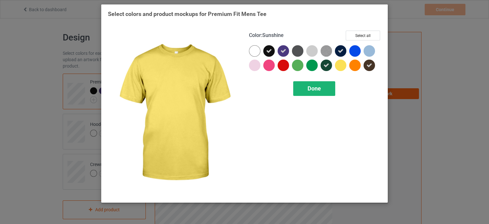
click at [320, 87] on span "Done" at bounding box center [314, 88] width 13 height 7
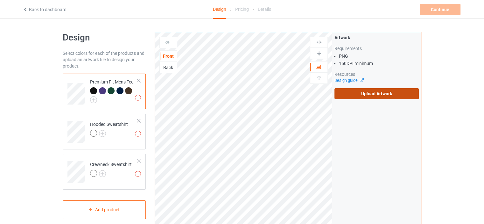
click at [351, 88] on label "Upload Artwork" at bounding box center [377, 93] width 84 height 11
click at [0, 0] on input "Upload Artwork" at bounding box center [0, 0] width 0 height 0
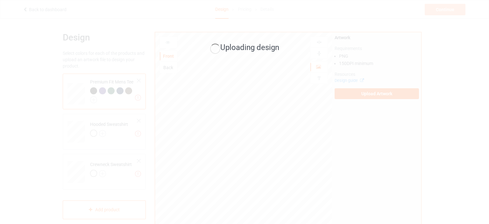
click at [102, 133] on div "Uploading design" at bounding box center [244, 112] width 489 height 224
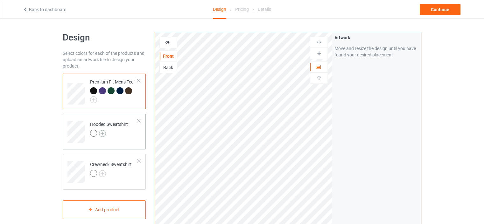
click at [105, 134] on img at bounding box center [102, 133] width 7 height 7
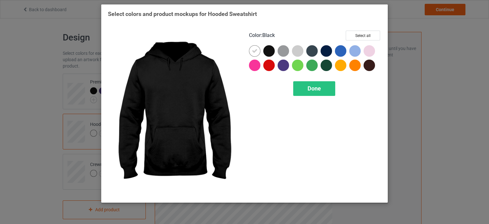
click at [270, 54] on div at bounding box center [268, 50] width 11 height 11
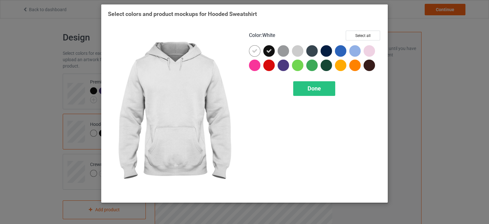
click at [257, 53] on icon at bounding box center [255, 51] width 6 height 6
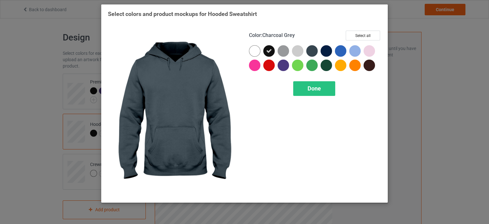
click at [316, 51] on div at bounding box center [311, 50] width 11 height 11
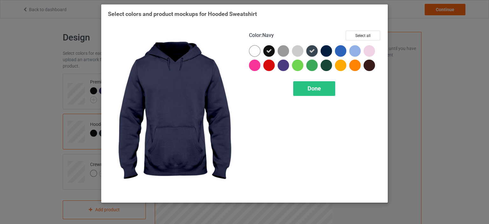
click at [332, 51] on div at bounding box center [328, 52] width 14 height 14
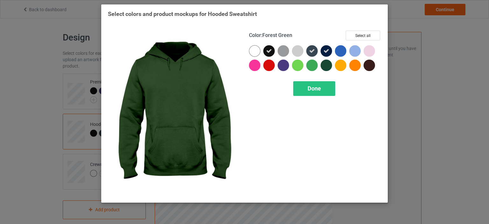
click at [327, 70] on div at bounding box center [326, 65] width 11 height 11
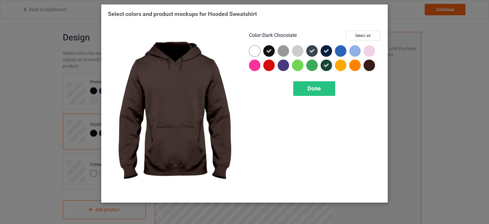
click at [368, 64] on div at bounding box center [369, 65] width 11 height 11
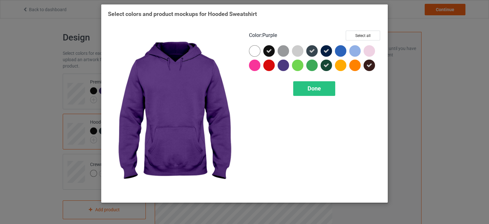
click at [285, 70] on div at bounding box center [283, 65] width 11 height 11
click at [306, 93] on div "Done" at bounding box center [314, 88] width 42 height 15
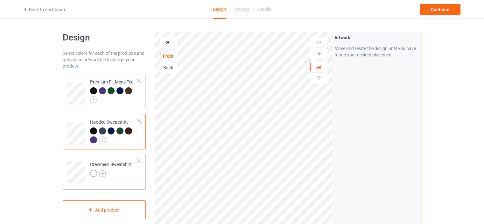
click at [101, 174] on img at bounding box center [102, 173] width 7 height 7
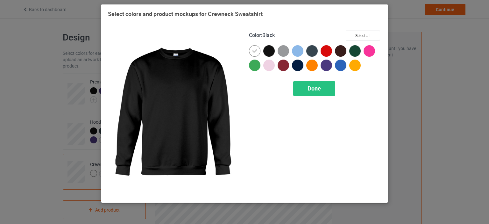
click at [271, 54] on div at bounding box center [268, 50] width 11 height 11
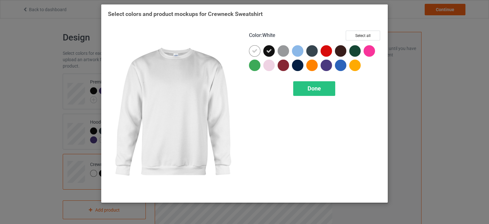
click at [254, 49] on icon at bounding box center [255, 51] width 6 height 6
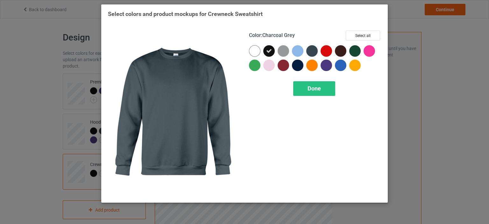
click at [311, 52] on div at bounding box center [311, 50] width 11 height 11
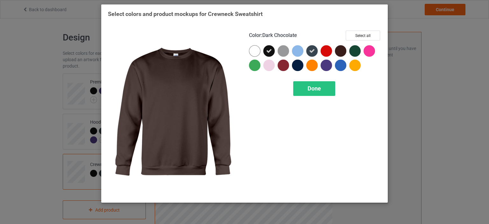
click at [340, 53] on div at bounding box center [340, 50] width 11 height 11
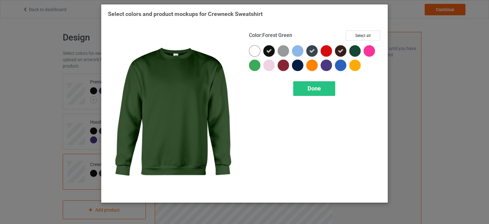
click at [354, 51] on div at bounding box center [354, 50] width 11 height 11
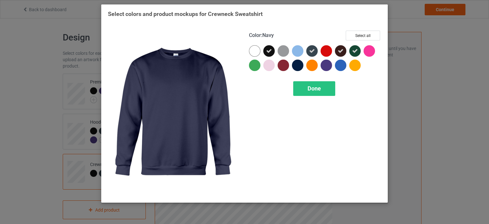
click at [303, 66] on div at bounding box center [297, 65] width 11 height 11
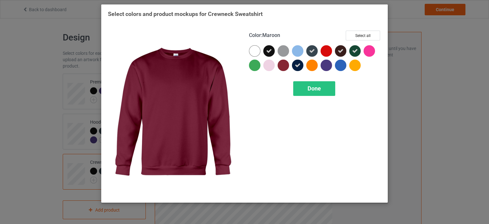
click at [286, 66] on div at bounding box center [283, 65] width 11 height 11
click at [305, 89] on div "Done" at bounding box center [314, 88] width 42 height 15
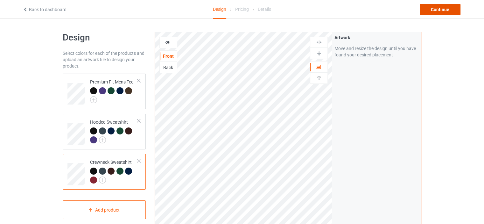
click at [432, 11] on div "Continue" at bounding box center [440, 9] width 41 height 11
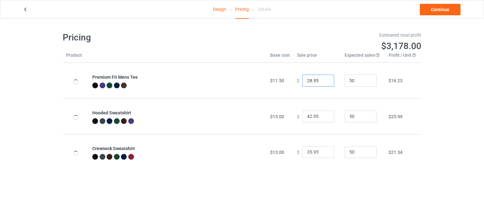
click at [308, 82] on input "28.95" at bounding box center [319, 81] width 32 height 12
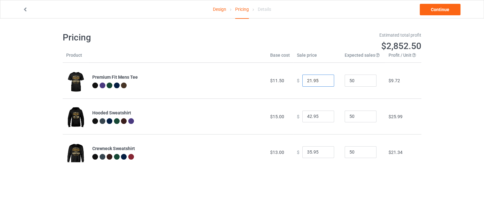
type input "21.95"
click at [308, 119] on input "42.95" at bounding box center [319, 117] width 32 height 12
type input "25.95"
click at [309, 154] on input "35.95" at bounding box center [319, 152] width 32 height 12
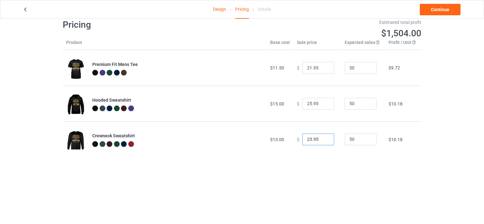
scroll to position [18, 0]
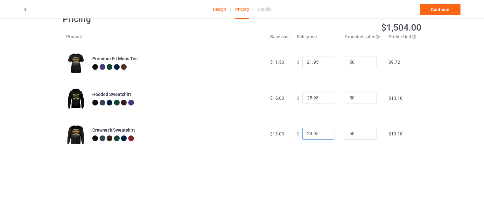
type input "23.95"
click at [219, 12] on link "Design" at bounding box center [219, 9] width 13 height 18
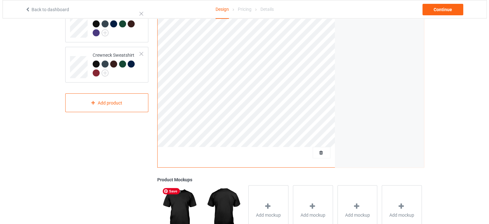
scroll to position [188, 0]
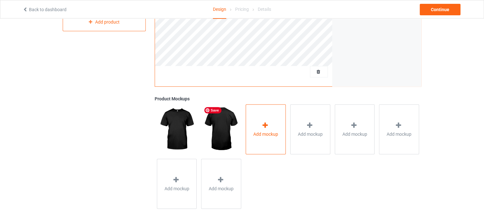
click at [265, 125] on icon at bounding box center [265, 125] width 8 height 7
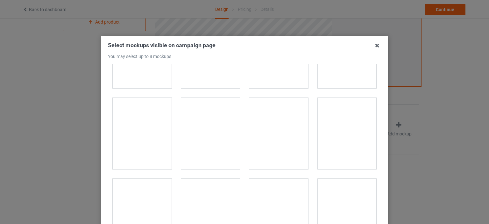
scroll to position [159, 0]
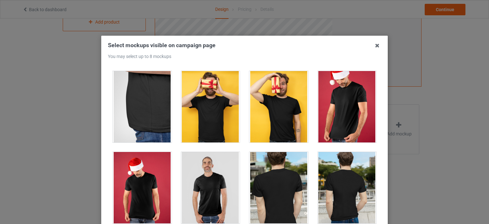
click at [334, 125] on div at bounding box center [347, 106] width 59 height 71
click at [196, 190] on div at bounding box center [210, 187] width 59 height 71
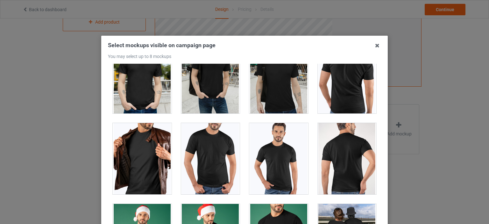
scroll to position [382, 0]
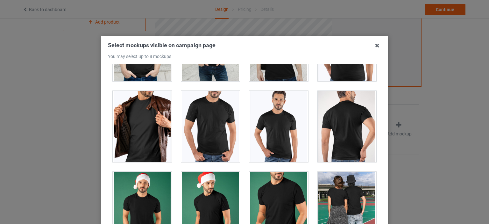
click at [222, 131] on div at bounding box center [210, 126] width 59 height 71
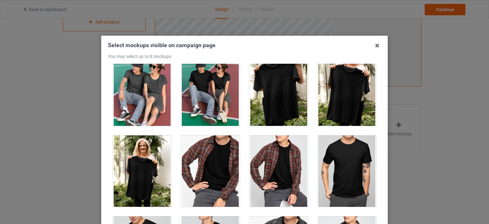
scroll to position [573, 0]
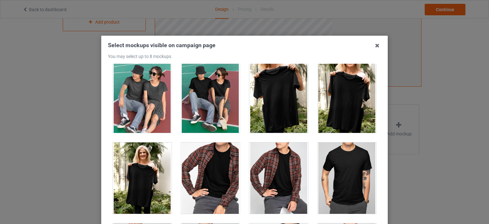
click at [288, 116] on div at bounding box center [278, 96] width 59 height 71
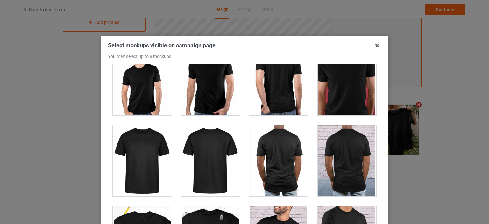
scroll to position [924, 0]
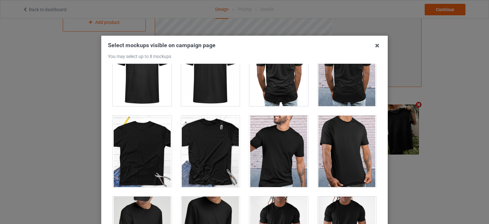
click at [286, 140] on div at bounding box center [278, 151] width 59 height 71
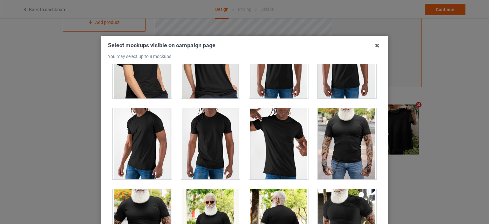
scroll to position [1083, 0]
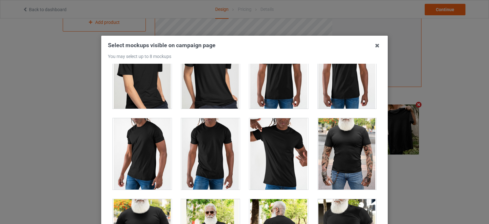
click at [287, 140] on div at bounding box center [278, 153] width 59 height 71
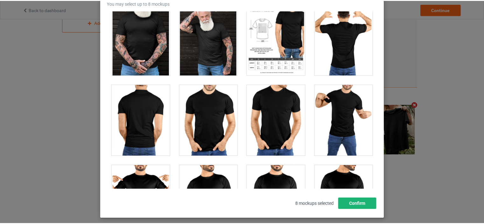
scroll to position [84, 0]
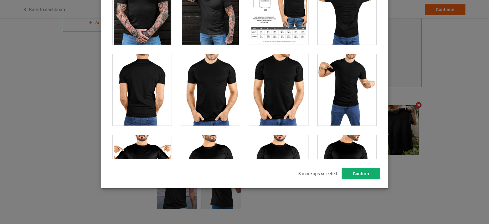
click at [354, 174] on button "Confirm" at bounding box center [361, 173] width 39 height 11
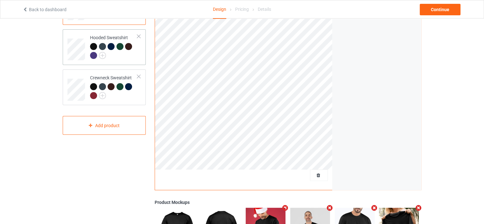
scroll to position [60, 0]
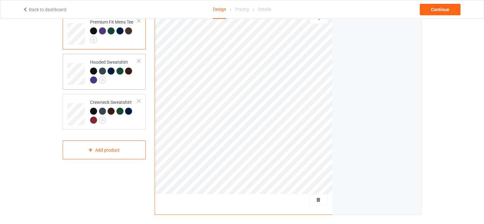
click at [137, 73] on div at bounding box center [113, 77] width 47 height 18
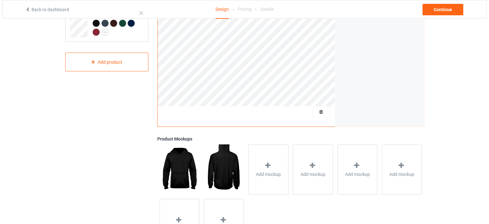
scroll to position [187, 0]
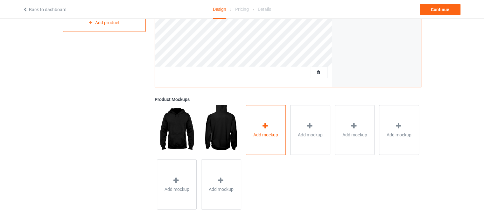
click at [268, 119] on div "Add mockup" at bounding box center [266, 130] width 40 height 50
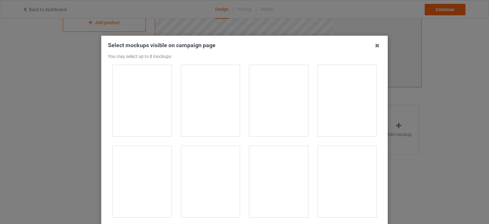
scroll to position [255, 0]
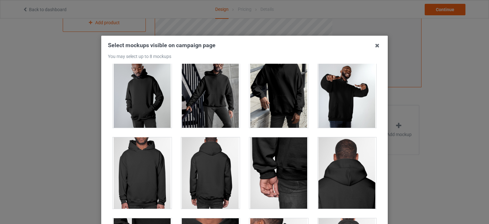
click at [288, 93] on div at bounding box center [278, 91] width 59 height 71
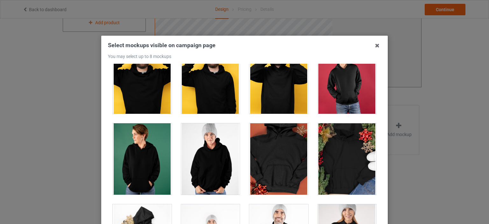
scroll to position [1242, 0]
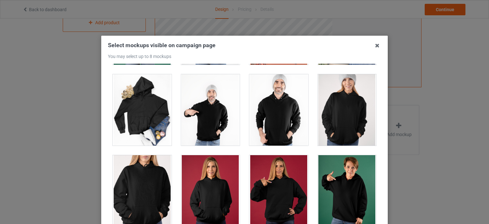
click at [275, 125] on div at bounding box center [278, 109] width 59 height 71
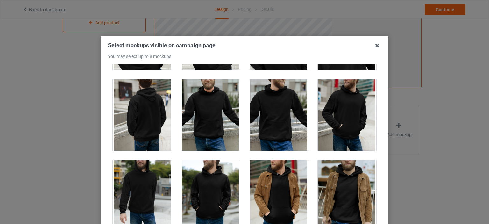
click at [276, 125] on div at bounding box center [278, 114] width 59 height 71
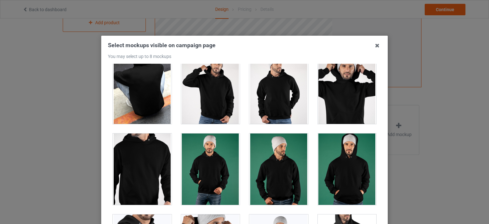
click at [283, 164] on div at bounding box center [278, 168] width 59 height 71
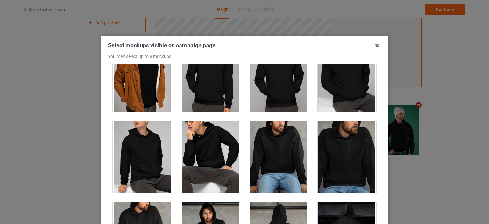
scroll to position [2548, 0]
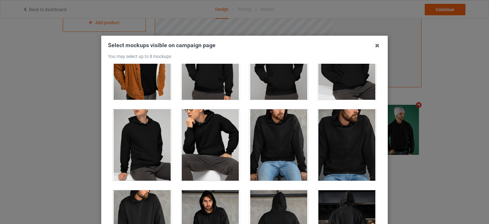
click at [330, 133] on div at bounding box center [347, 144] width 59 height 71
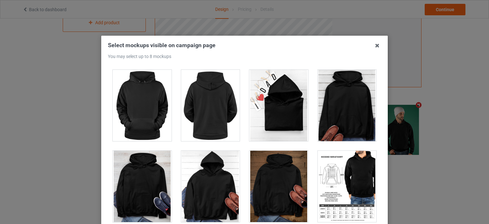
scroll to position [3089, 0]
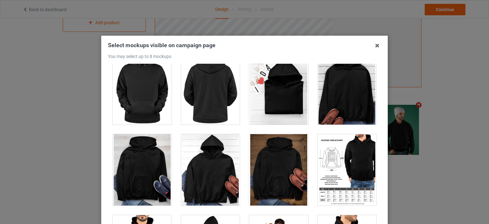
click at [264, 164] on div at bounding box center [278, 169] width 59 height 71
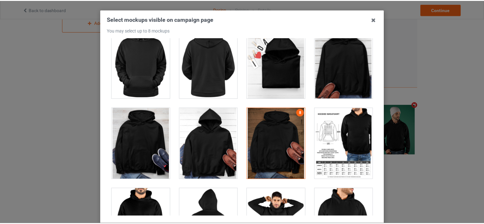
scroll to position [84, 0]
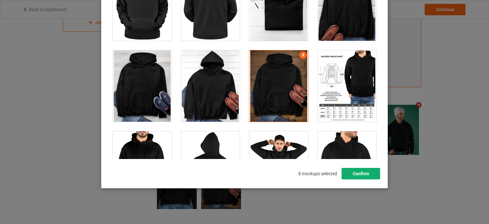
click at [367, 173] on button "Confirm" at bounding box center [361, 173] width 39 height 11
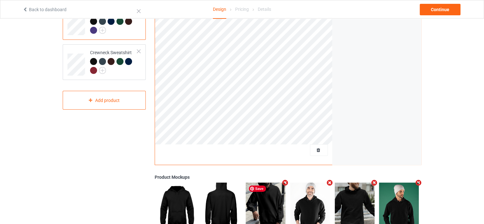
scroll to position [92, 0]
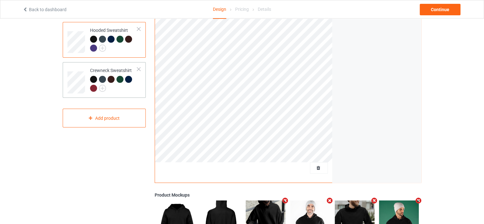
click at [126, 89] on div at bounding box center [113, 85] width 47 height 18
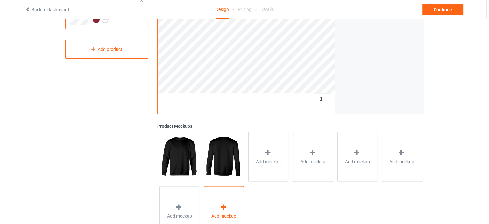
scroll to position [188, 0]
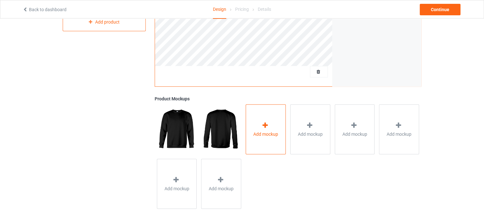
click at [260, 141] on div "Add mockup" at bounding box center [266, 129] width 40 height 50
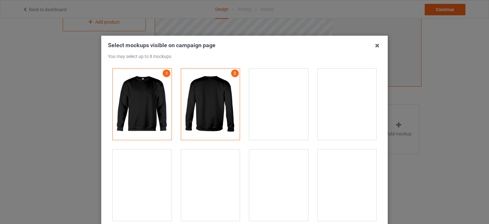
click at [273, 182] on div at bounding box center [278, 184] width 59 height 71
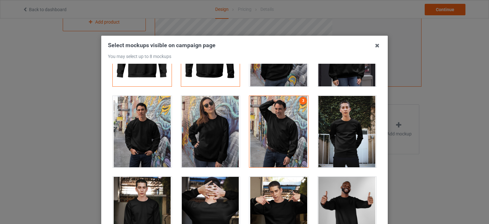
scroll to position [159, 0]
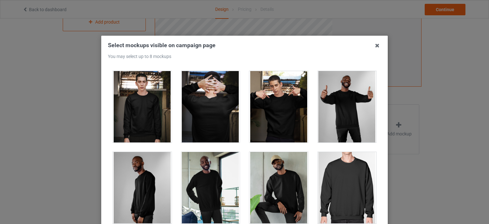
click at [268, 182] on div at bounding box center [278, 187] width 59 height 71
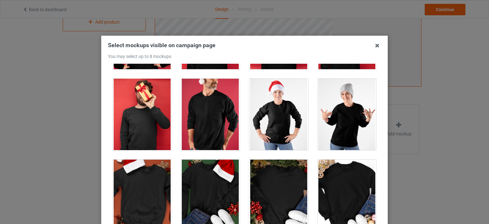
click at [210, 119] on div at bounding box center [210, 114] width 59 height 71
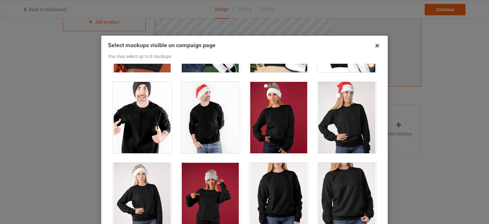
scroll to position [796, 0]
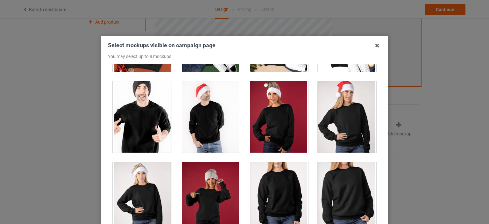
click at [152, 127] on div at bounding box center [142, 116] width 59 height 71
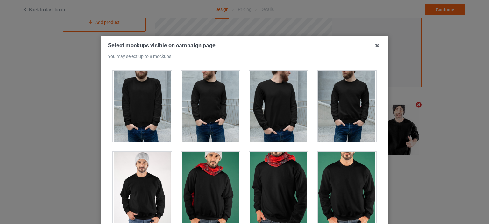
scroll to position [1051, 0]
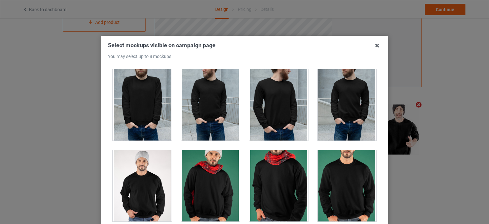
click at [338, 109] on div at bounding box center [347, 104] width 59 height 71
click at [341, 161] on div at bounding box center [347, 185] width 59 height 71
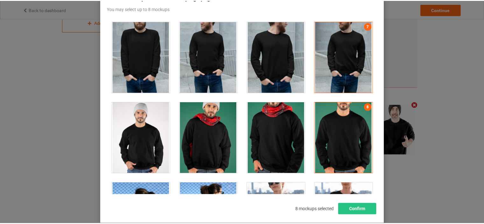
scroll to position [84, 0]
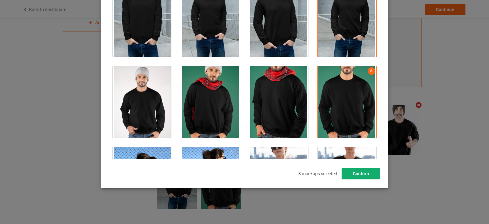
click at [363, 176] on button "Confirm" at bounding box center [361, 173] width 39 height 11
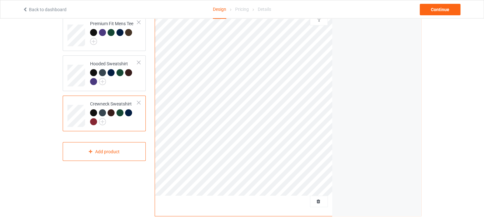
scroll to position [28, 0]
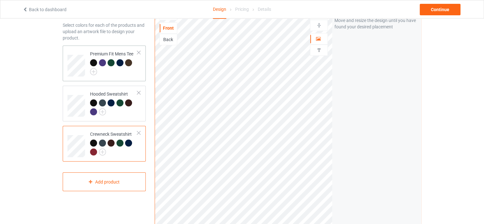
click at [131, 71] on div at bounding box center [113, 67] width 47 height 16
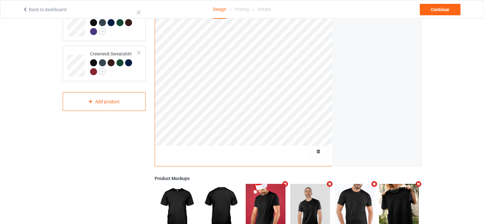
scroll to position [60, 0]
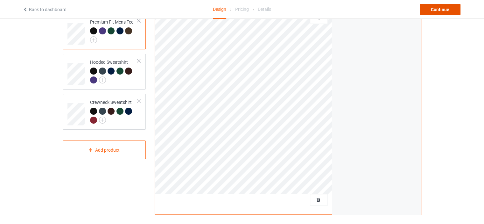
click at [439, 9] on div "Continue" at bounding box center [440, 9] width 41 height 11
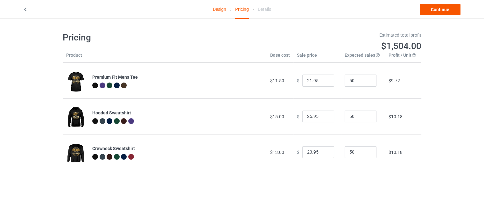
click at [420, 15] on div "Continue" at bounding box center [391, 9] width 149 height 11
click at [423, 12] on link "Continue" at bounding box center [440, 9] width 41 height 11
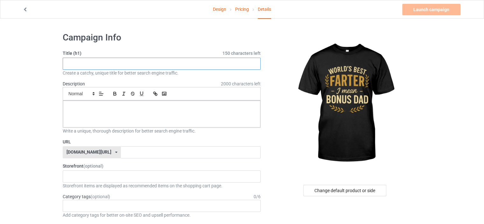
click at [209, 61] on input "text" at bounding box center [162, 64] width 198 height 12
paste input "Funny Bonus Dad Gift"
type input "Funny Bonus Dad Gift"
click at [175, 114] on div at bounding box center [161, 114] width 197 height 27
paste div
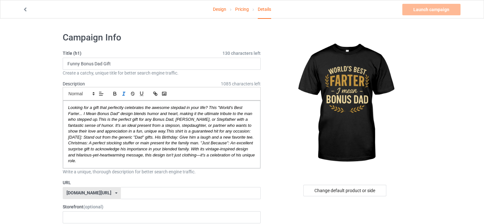
click at [106, 195] on div "speakingprint.com/ speakingprint.com/ teechip.com/ 61593155afa3620afb33000f 587…" at bounding box center [92, 193] width 58 height 12
click at [99, 214] on div "teechip.com/" at bounding box center [92, 216] width 58 height 11
click at [121, 189] on input "text" at bounding box center [190, 193] width 139 height 12
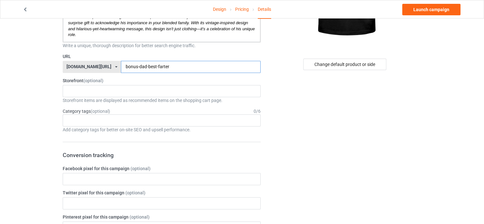
scroll to position [127, 0]
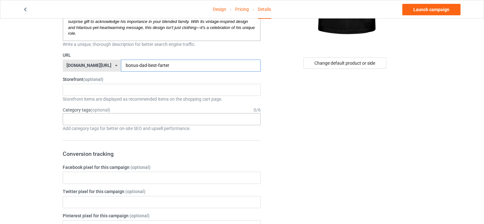
type input "bonus-dad-best-farter"
click at [83, 115] on div "Age > 1-19 > 1 Age > 1-12 Months > 1 Month Age > 1-12 Months Age > 1-19 Age > 1…" at bounding box center [162, 119] width 198 height 12
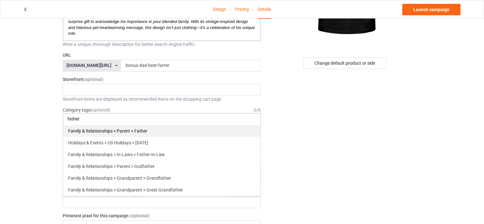
type input "father"
click at [106, 134] on div "Family & Relationships > Parent > Father" at bounding box center [161, 131] width 197 height 12
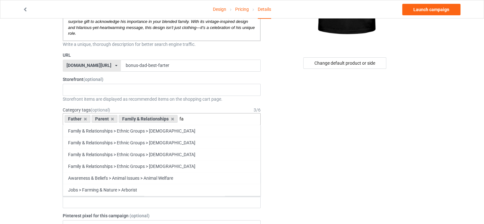
type input "f"
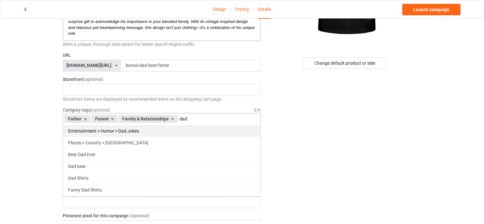
type input "dad"
click at [104, 133] on div "Entertainment > Humor > Dad Jokes" at bounding box center [161, 131] width 197 height 12
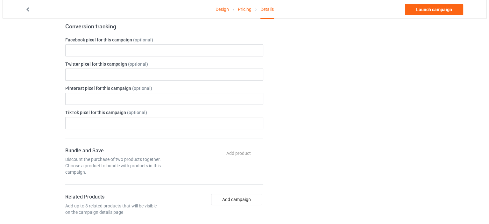
scroll to position [287, 0]
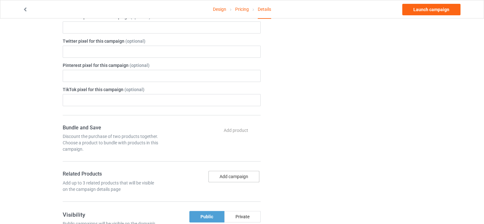
click at [224, 172] on button "Add campaign" at bounding box center [234, 176] width 51 height 11
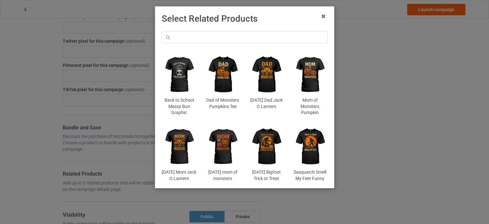
scroll to position [35, 0]
click at [268, 140] on img at bounding box center [266, 146] width 35 height 43
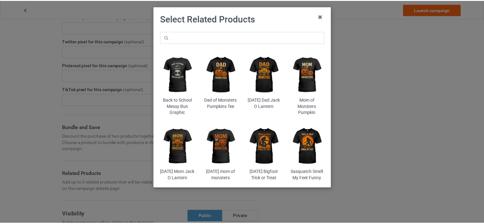
scroll to position [0, 0]
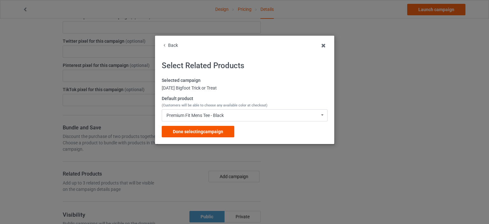
click at [204, 135] on div "Done selecting campaign" at bounding box center [198, 131] width 73 height 11
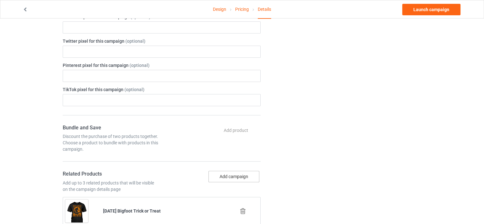
click at [239, 172] on button "Add campaign" at bounding box center [234, 176] width 51 height 11
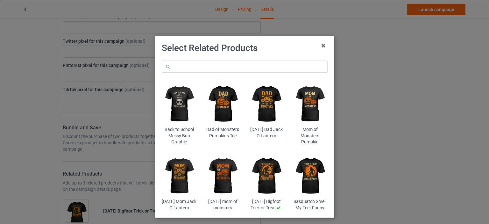
click at [259, 110] on img at bounding box center [266, 103] width 35 height 43
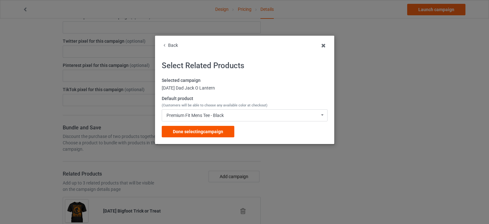
click at [223, 133] on div "Done selecting campaign" at bounding box center [198, 131] width 73 height 11
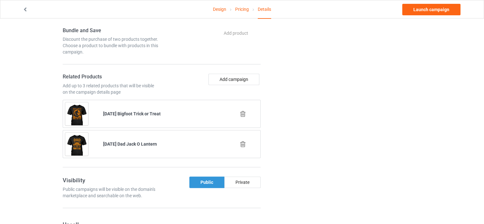
scroll to position [414, 0]
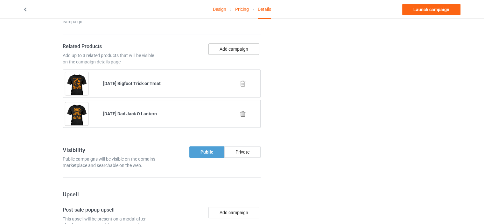
click at [229, 43] on button "Add campaign" at bounding box center [234, 48] width 51 height 11
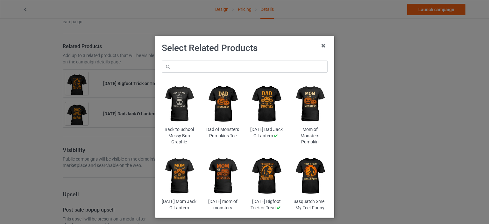
click at [184, 174] on img at bounding box center [179, 175] width 35 height 43
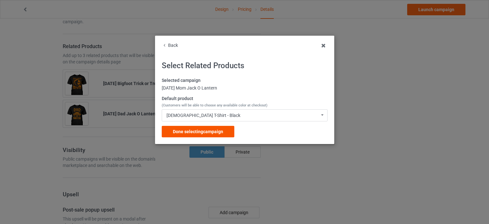
click at [220, 136] on div "Done selecting campaign" at bounding box center [198, 131] width 73 height 11
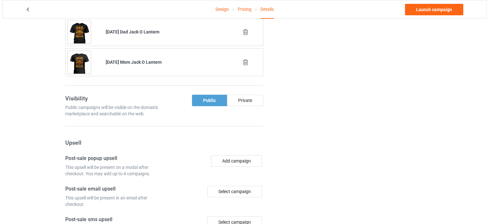
scroll to position [541, 0]
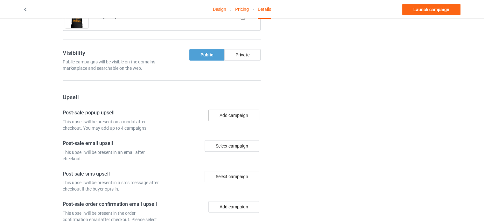
click at [223, 113] on button "Add campaign" at bounding box center [234, 115] width 51 height 11
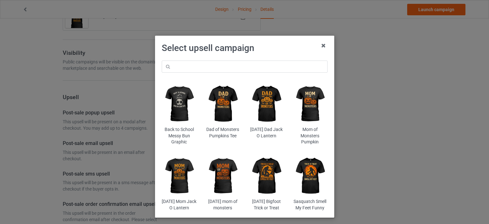
click at [216, 116] on img at bounding box center [222, 103] width 35 height 43
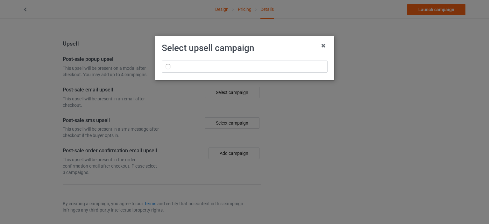
scroll to position [541, 0]
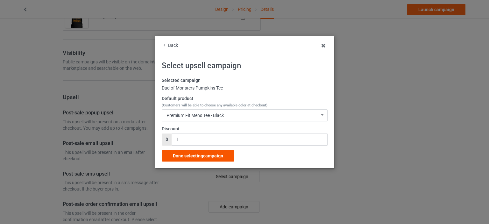
click at [221, 160] on div "Done selecting campaign" at bounding box center [198, 155] width 73 height 11
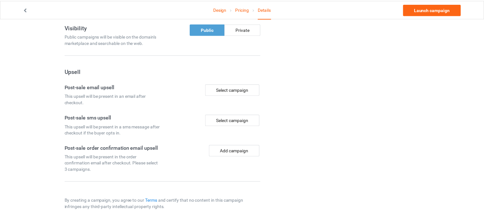
scroll to position [472, 0]
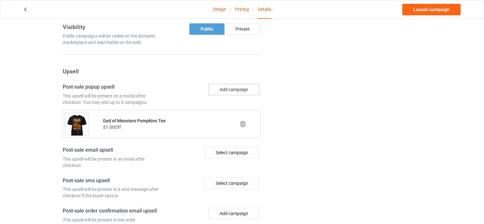
click at [235, 88] on div "Post-sale popup upsell This upsell will be present on a modal after checkout. Y…" at bounding box center [162, 111] width 198 height 54
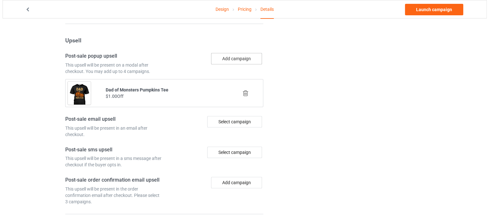
scroll to position [599, 0]
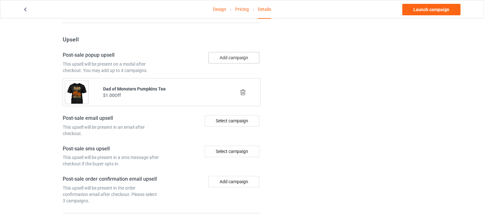
click at [229, 58] on button "Add campaign" at bounding box center [234, 57] width 51 height 11
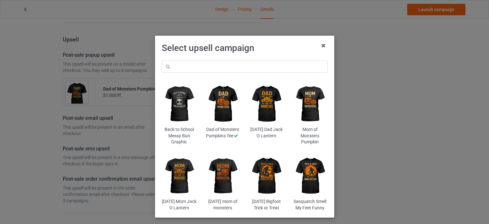
click at [259, 164] on img at bounding box center [266, 175] width 35 height 43
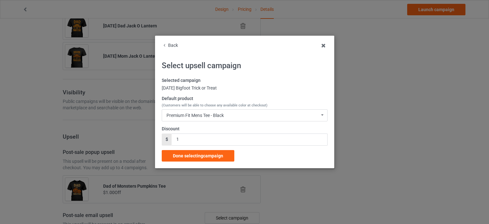
scroll to position [599, 0]
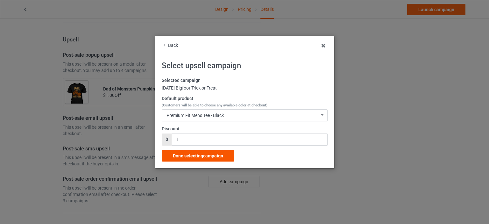
click at [214, 157] on span "Done selecting campaign" at bounding box center [198, 155] width 50 height 5
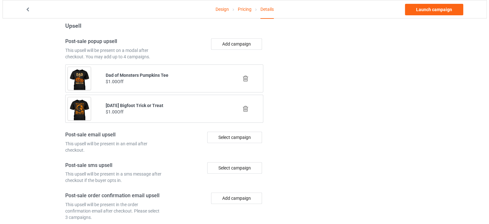
scroll to position [657, 0]
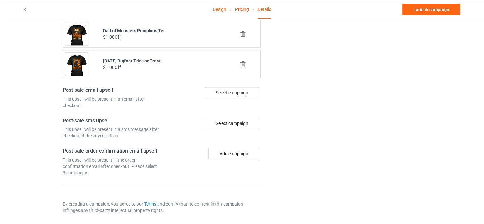
click at [233, 88] on div "Select campaign" at bounding box center [232, 92] width 55 height 11
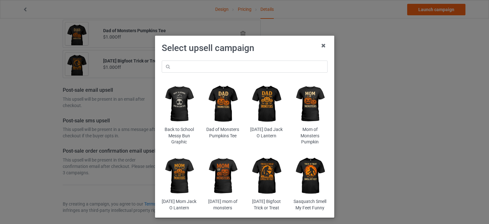
click at [218, 108] on img at bounding box center [222, 103] width 35 height 43
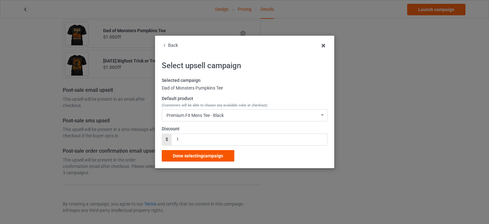
click at [223, 158] on span "Done selecting campaign" at bounding box center [198, 155] width 50 height 5
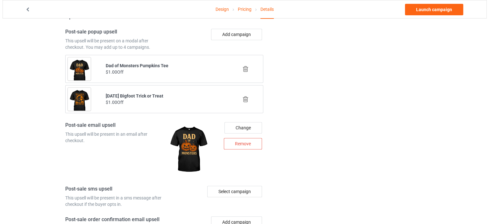
scroll to position [690, 0]
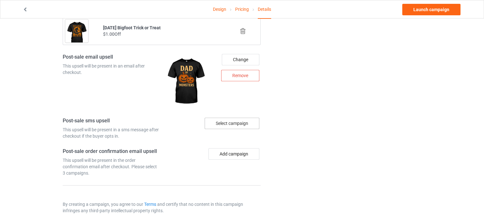
click at [230, 119] on div "Select campaign" at bounding box center [232, 123] width 55 height 11
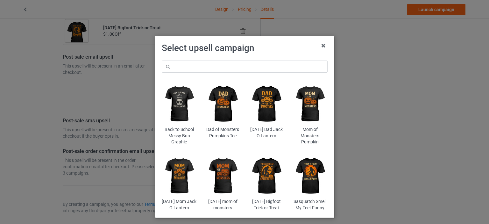
click at [220, 117] on img at bounding box center [222, 103] width 35 height 43
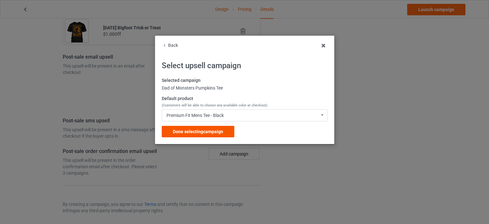
click at [217, 132] on span "Done selecting campaign" at bounding box center [198, 131] width 50 height 5
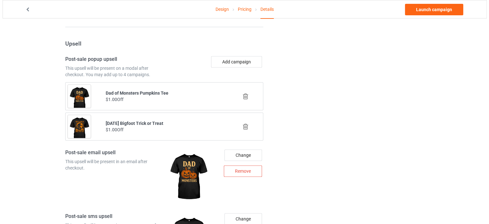
scroll to position [724, 0]
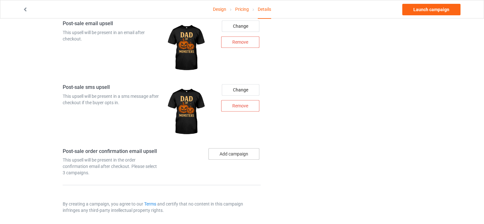
click at [227, 153] on button "Add campaign" at bounding box center [234, 153] width 51 height 11
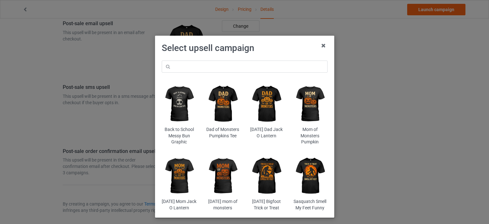
click at [219, 112] on img at bounding box center [222, 103] width 35 height 43
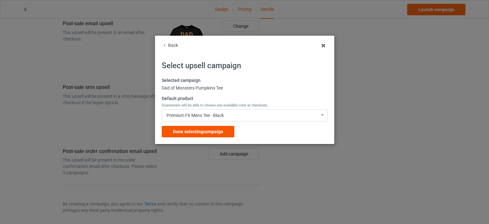
click at [225, 132] on div "Done selecting campaign" at bounding box center [198, 131] width 73 height 11
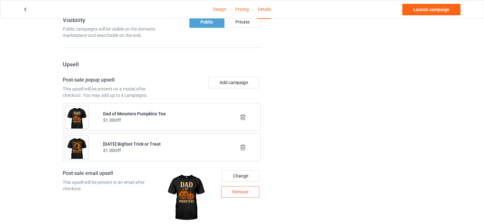
scroll to position [565, 0]
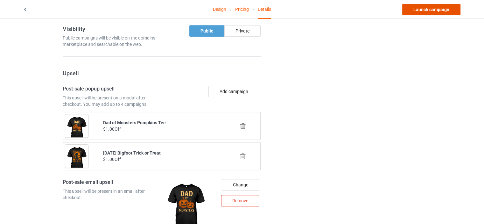
click at [424, 11] on link "Launch campaign" at bounding box center [432, 9] width 58 height 11
